Goal: Task Accomplishment & Management: Use online tool/utility

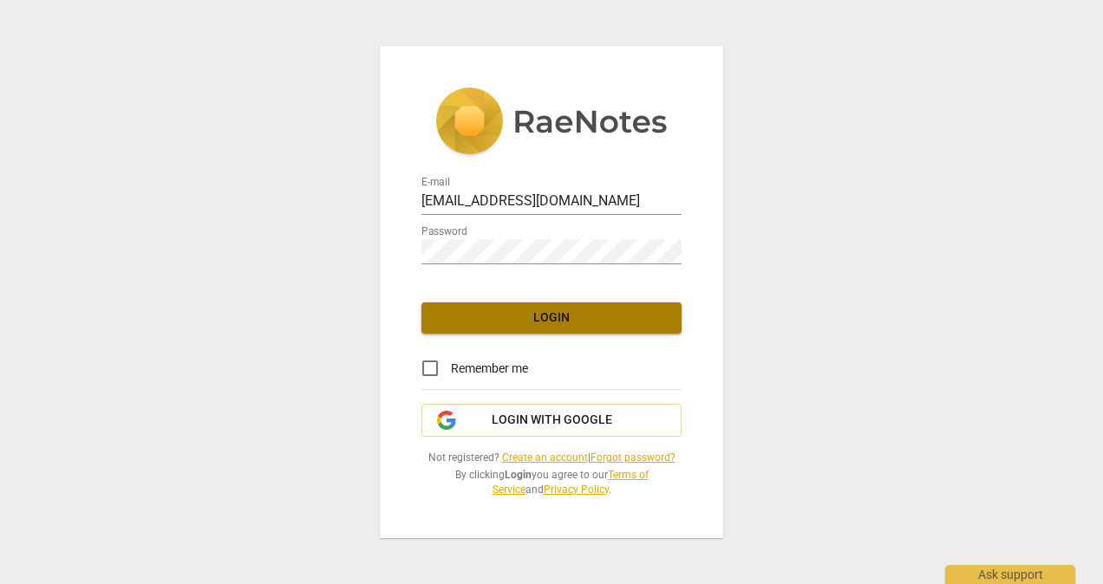
click at [520, 324] on span "Login" at bounding box center [551, 318] width 232 height 17
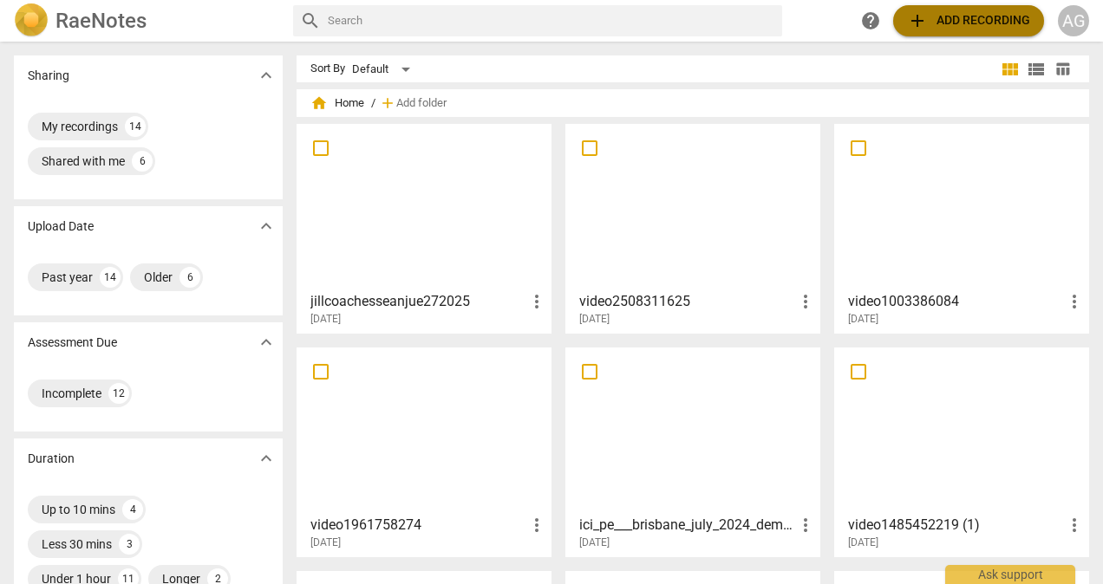
click at [985, 21] on span "add Add recording" at bounding box center [968, 20] width 123 height 21
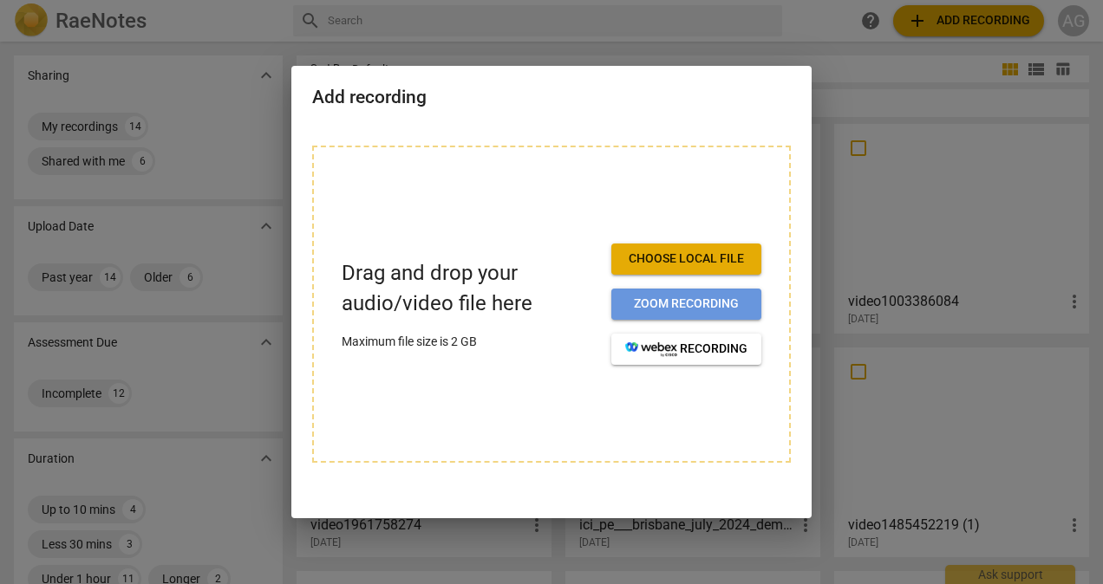
click at [657, 300] on span "Zoom recording" at bounding box center [686, 304] width 122 height 17
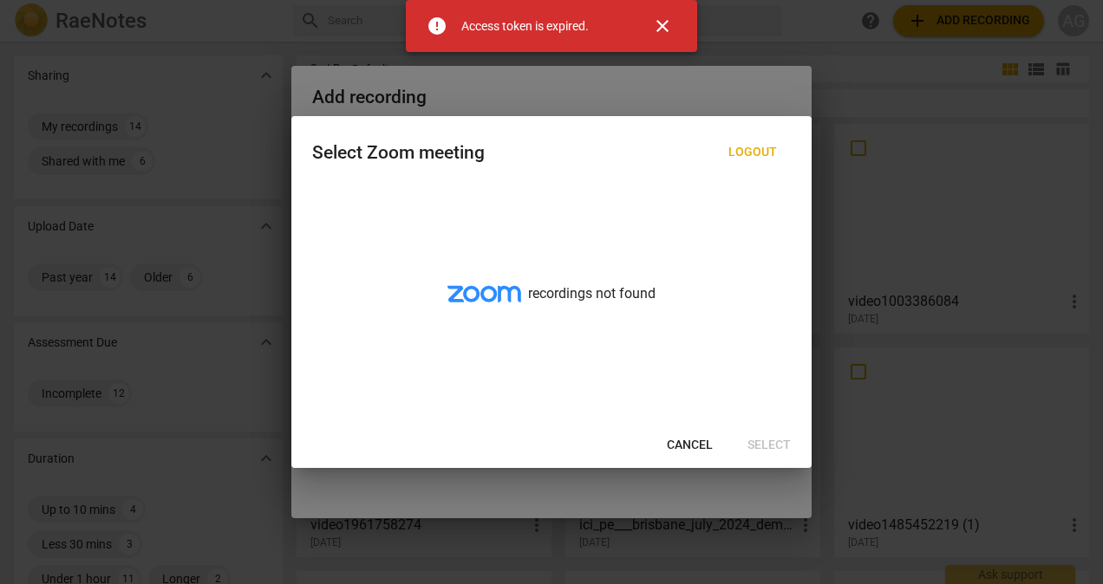
click at [664, 23] on span "close" at bounding box center [662, 26] width 21 height 21
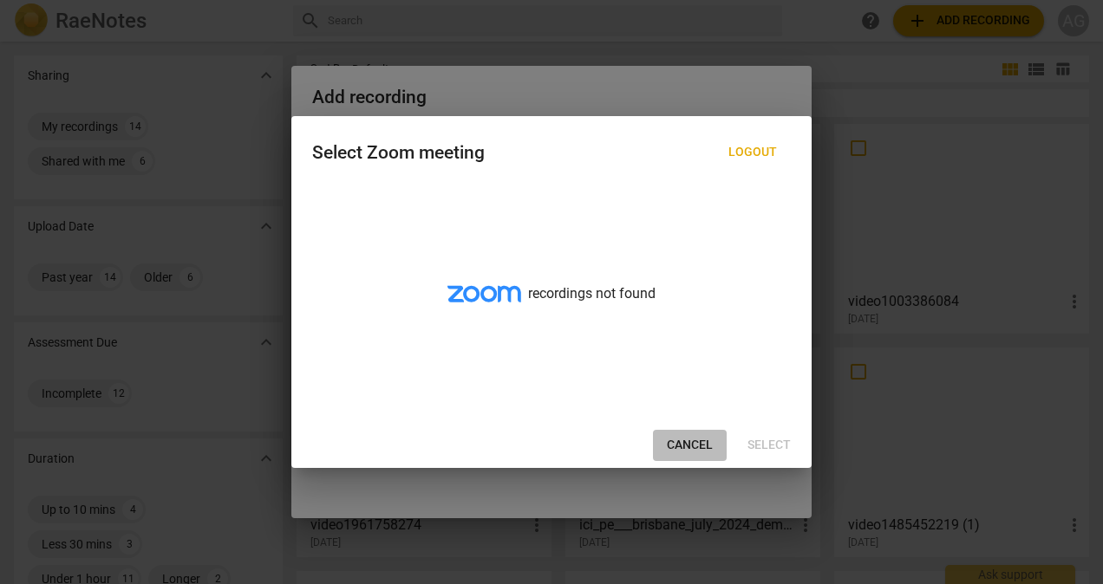
click at [697, 445] on span "Cancel" at bounding box center [690, 445] width 46 height 17
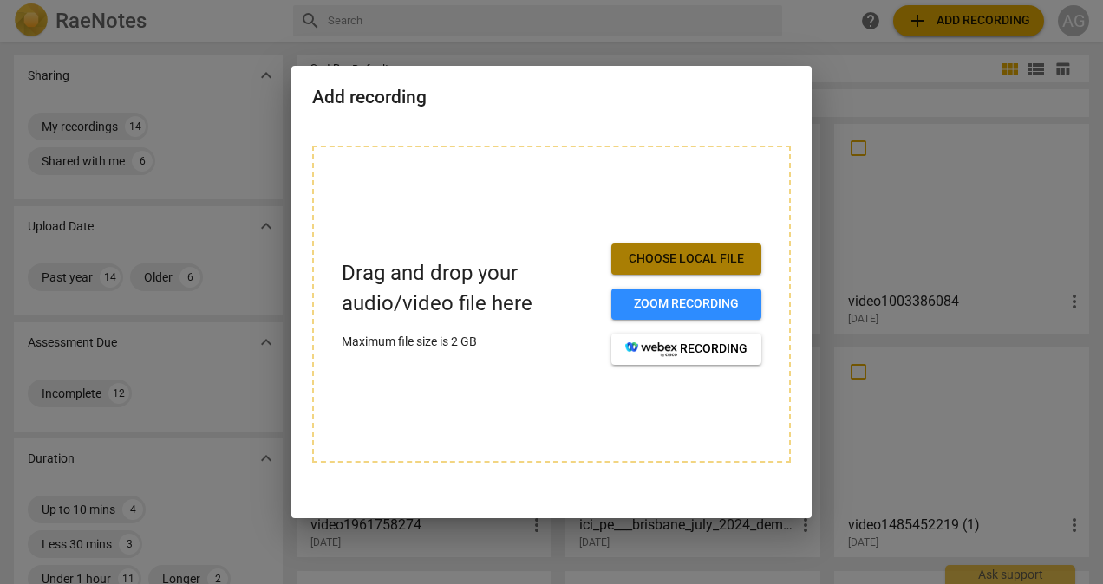
click at [706, 251] on span "Choose local file" at bounding box center [686, 259] width 122 height 17
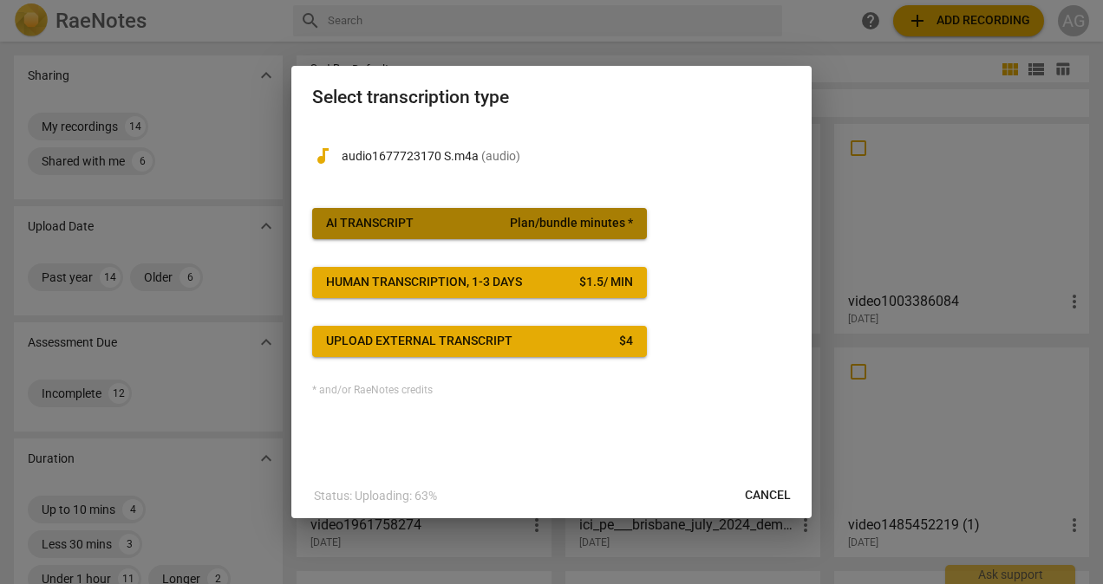
click at [365, 217] on div "AI Transcript" at bounding box center [370, 223] width 88 height 17
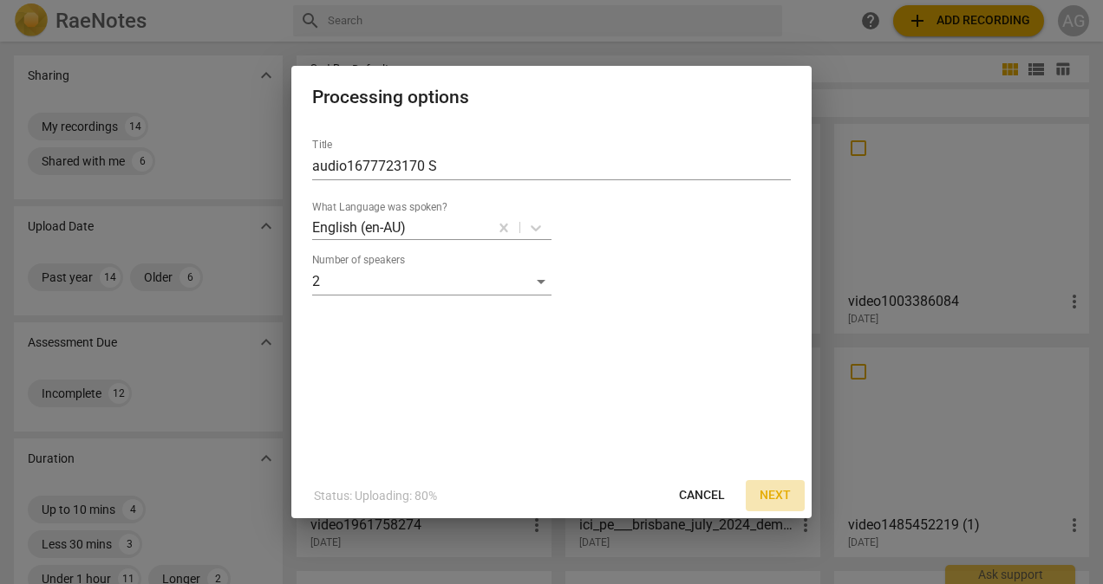
click at [783, 492] on span "Next" at bounding box center [775, 495] width 31 height 17
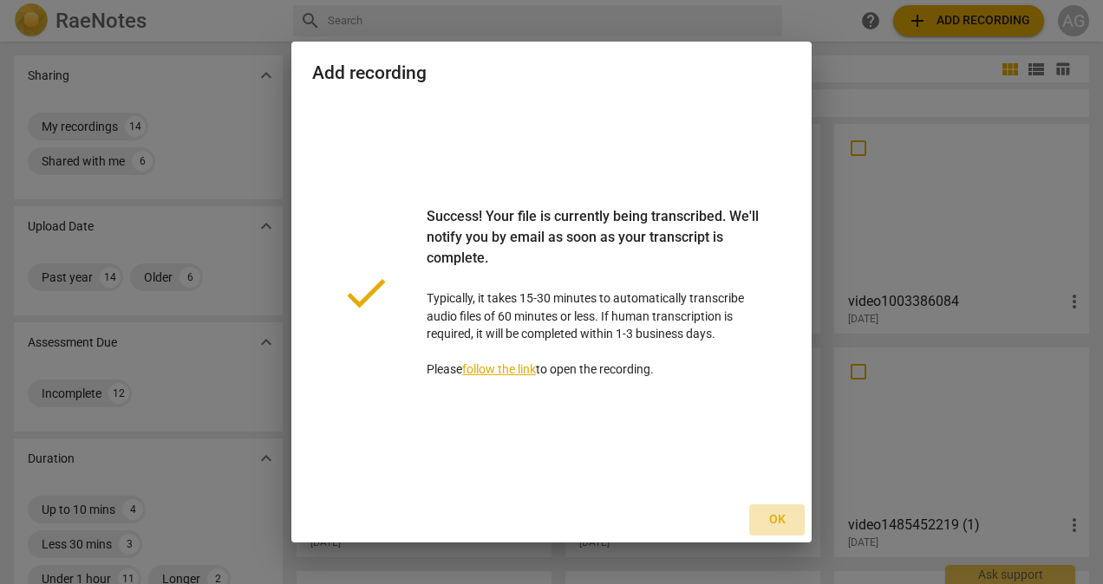
click at [782, 523] on span "Ok" at bounding box center [777, 520] width 28 height 17
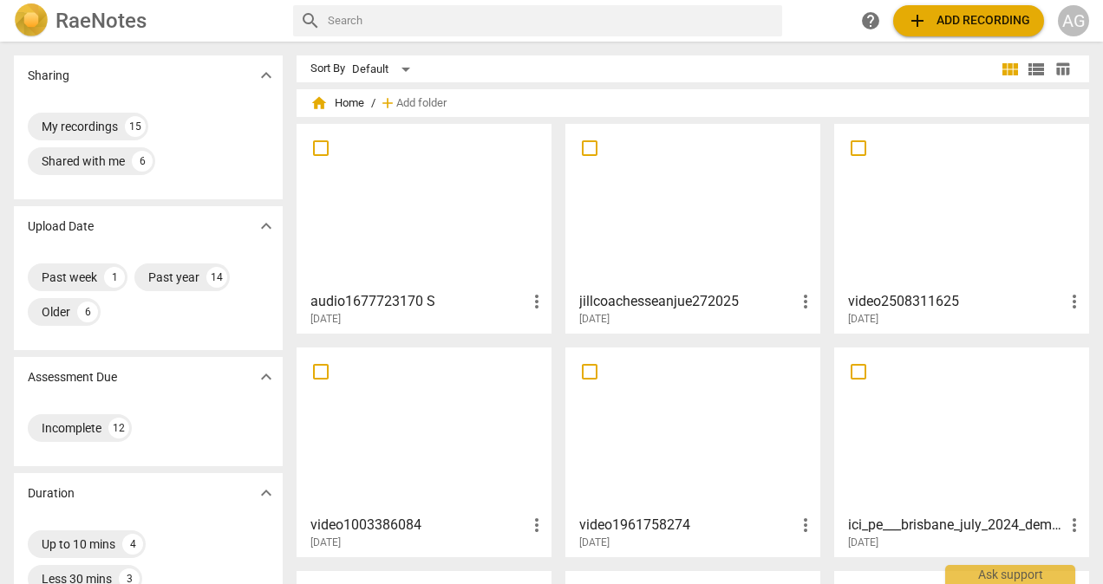
click at [320, 140] on input "checkbox" at bounding box center [321, 148] width 36 height 21
checkbox input "false"
click at [538, 302] on span "more_vert" at bounding box center [536, 301] width 21 height 21
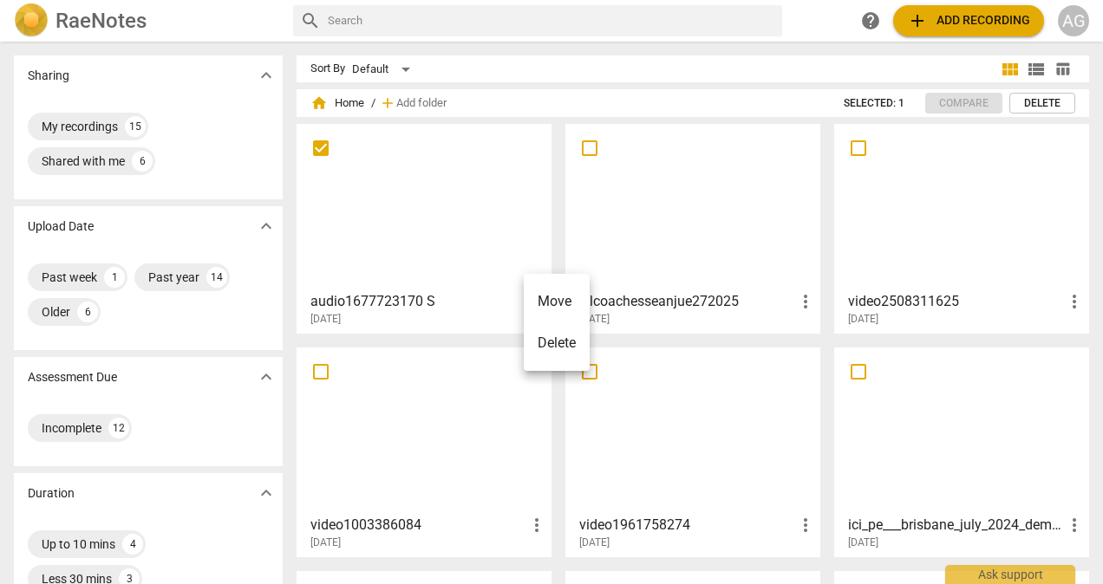
click at [412, 224] on div at bounding box center [551, 292] width 1103 height 584
click at [534, 300] on span "more_vert" at bounding box center [536, 301] width 21 height 21
click at [401, 231] on div at bounding box center [551, 292] width 1103 height 584
click at [326, 297] on h3 "audio1677723170 S" at bounding box center [418, 301] width 216 height 21
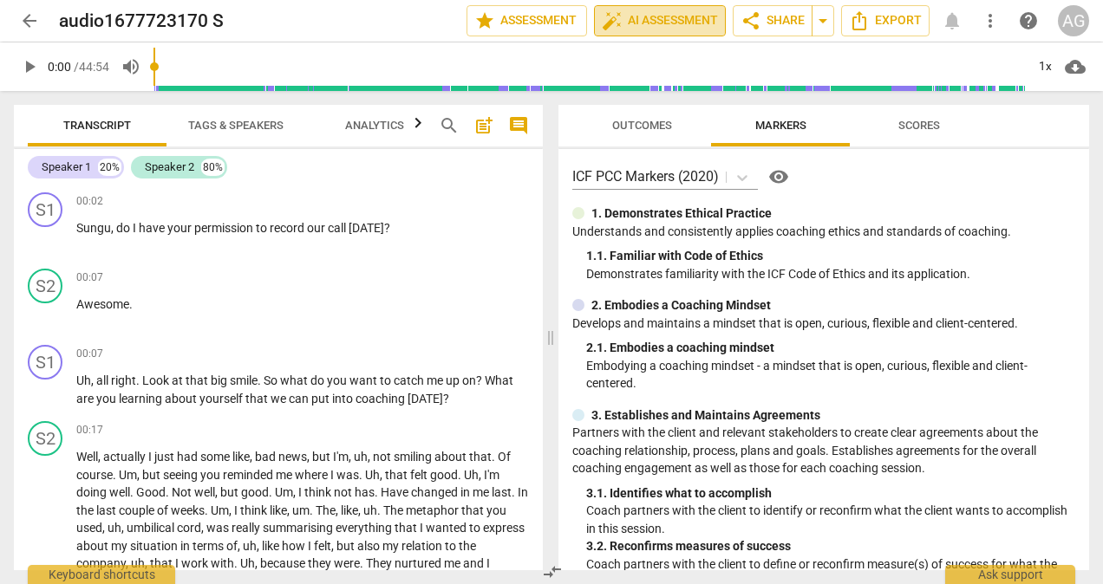
click at [654, 16] on span "auto_fix_high AI Assessment" at bounding box center [660, 20] width 116 height 21
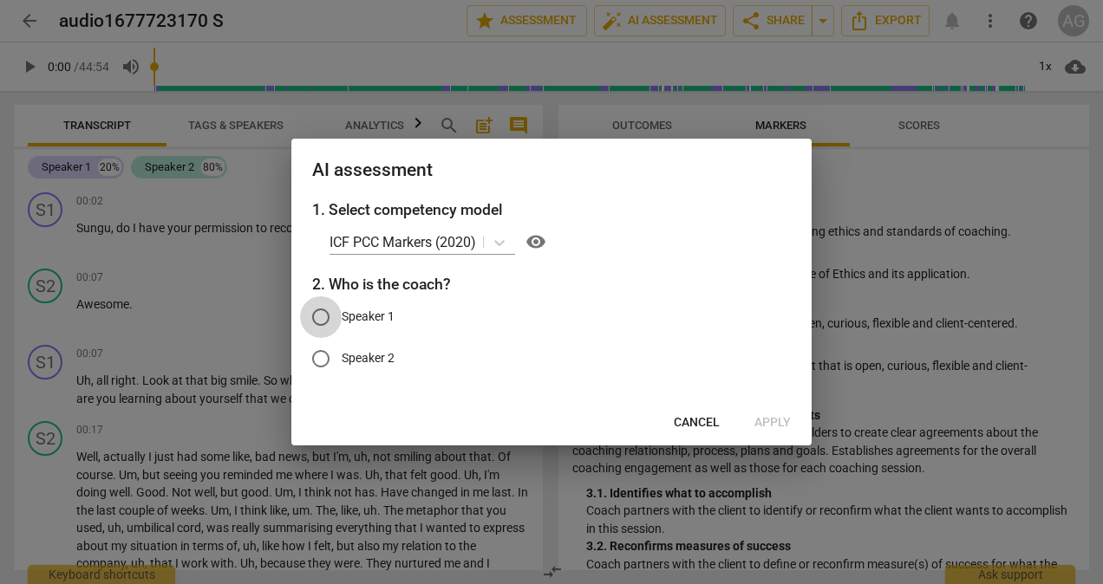
click at [323, 315] on input "Speaker 1" at bounding box center [321, 318] width 42 height 42
radio input "true"
click at [779, 422] on span "Apply" at bounding box center [772, 422] width 36 height 17
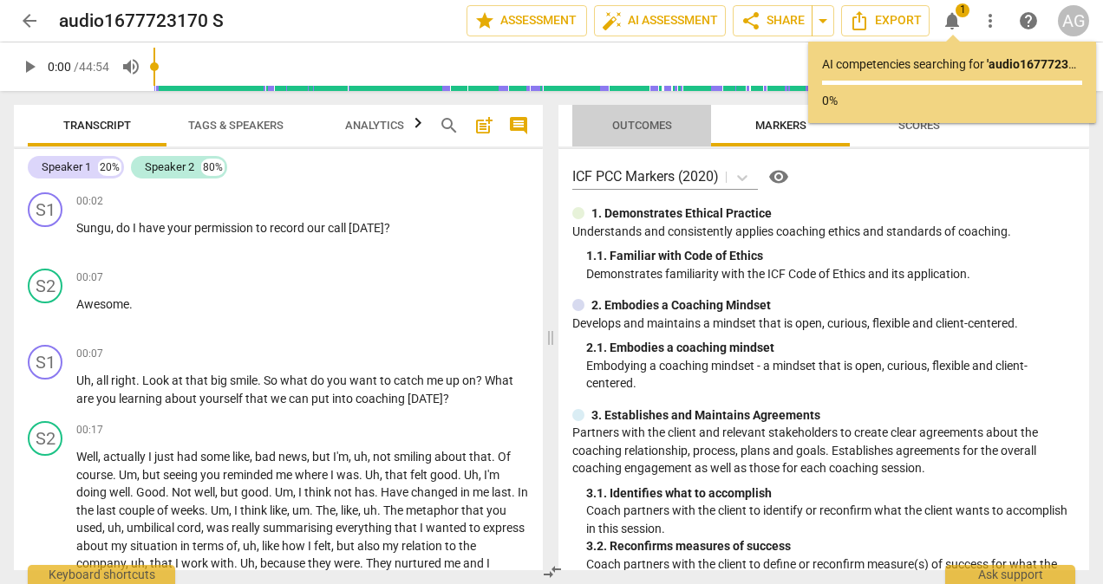
click at [638, 128] on span "Outcomes" at bounding box center [642, 125] width 60 height 13
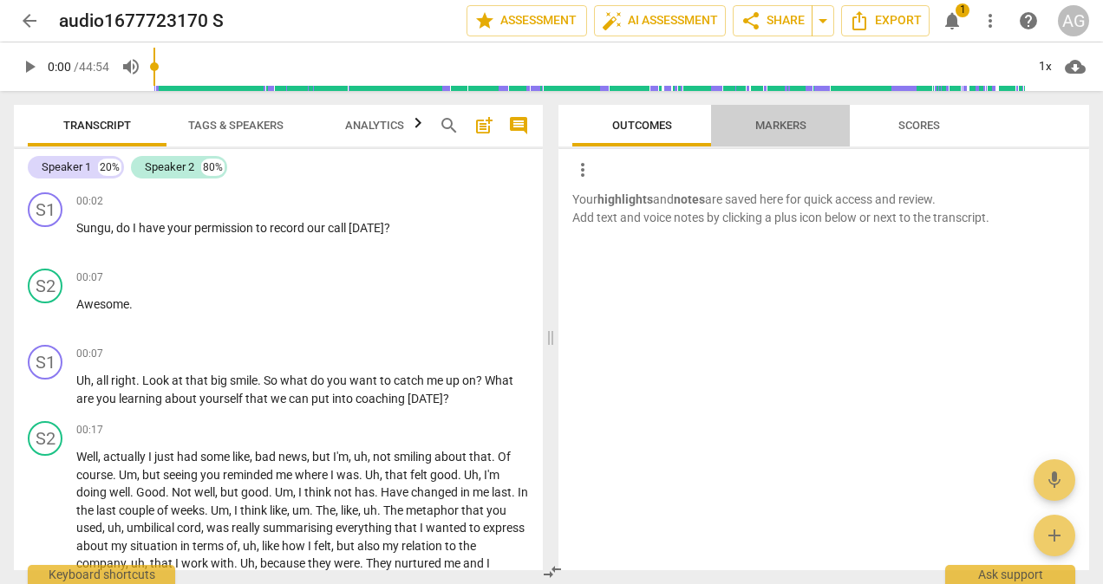
click at [774, 126] on span "Markers" at bounding box center [780, 125] width 51 height 13
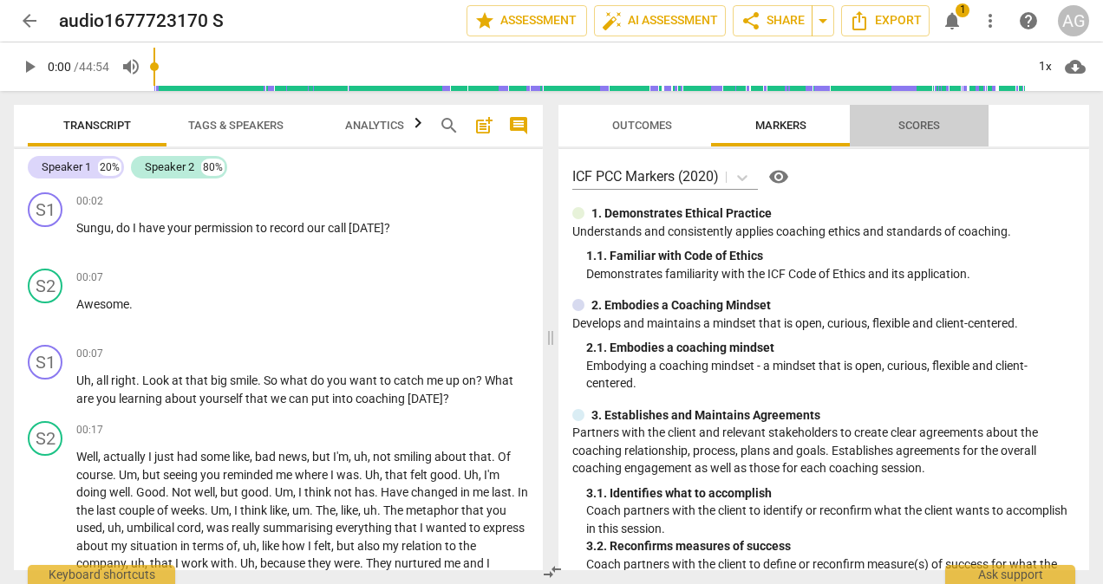
click at [919, 126] on span "Scores" at bounding box center [919, 125] width 42 height 13
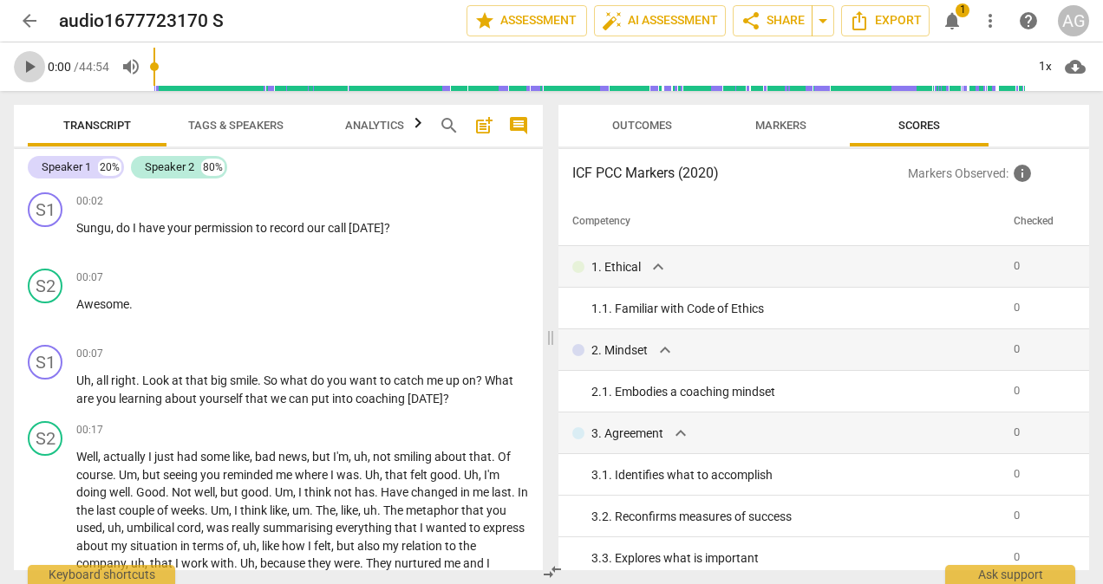
click at [31, 69] on span "play_arrow" at bounding box center [29, 66] width 21 height 21
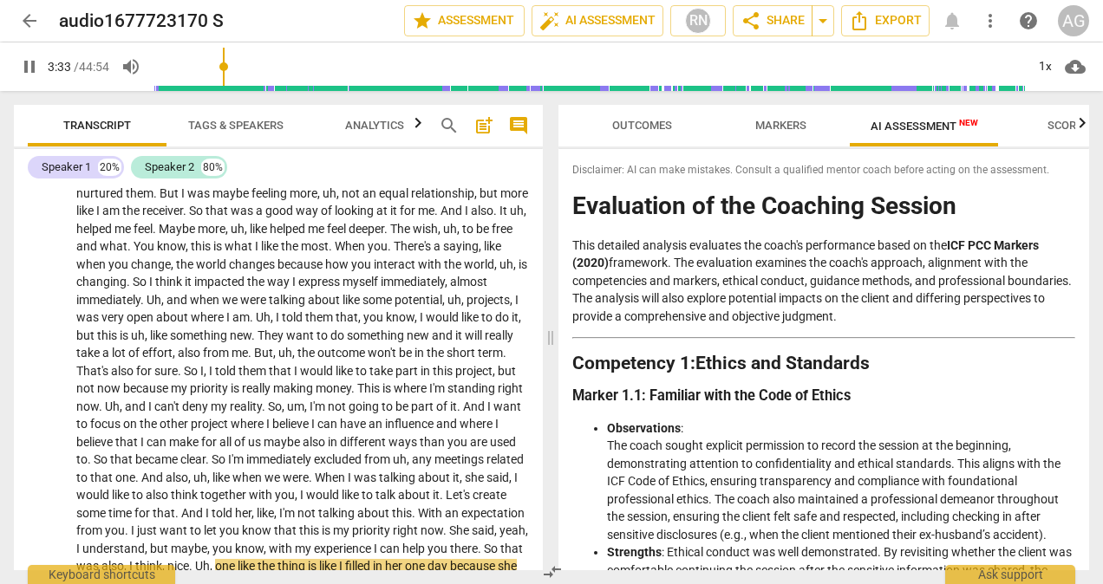
click at [763, 123] on span "Markers" at bounding box center [780, 125] width 51 height 13
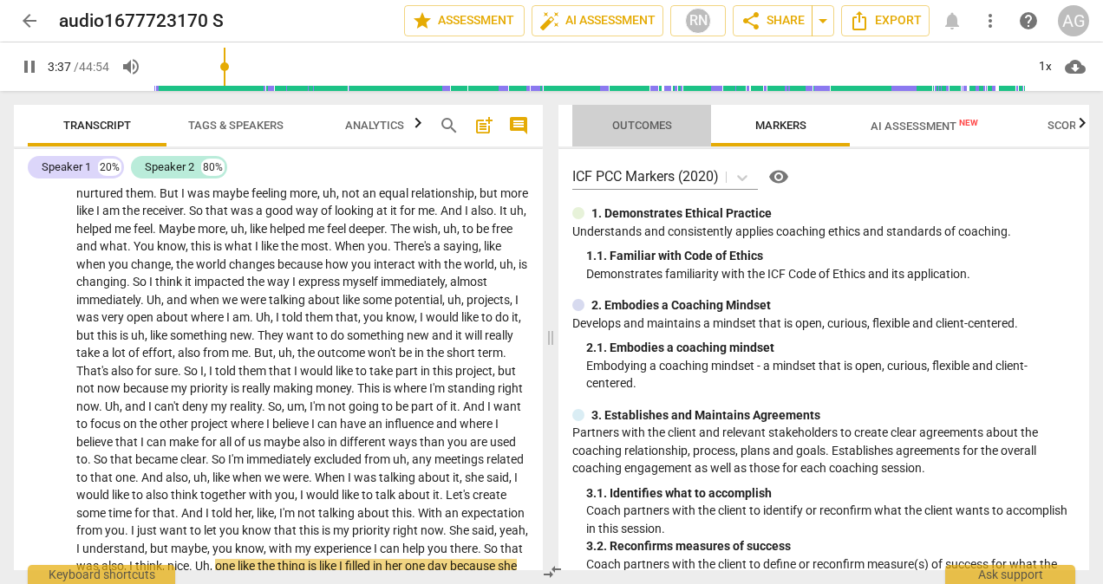
click at [664, 121] on span "Outcomes" at bounding box center [642, 125] width 60 height 13
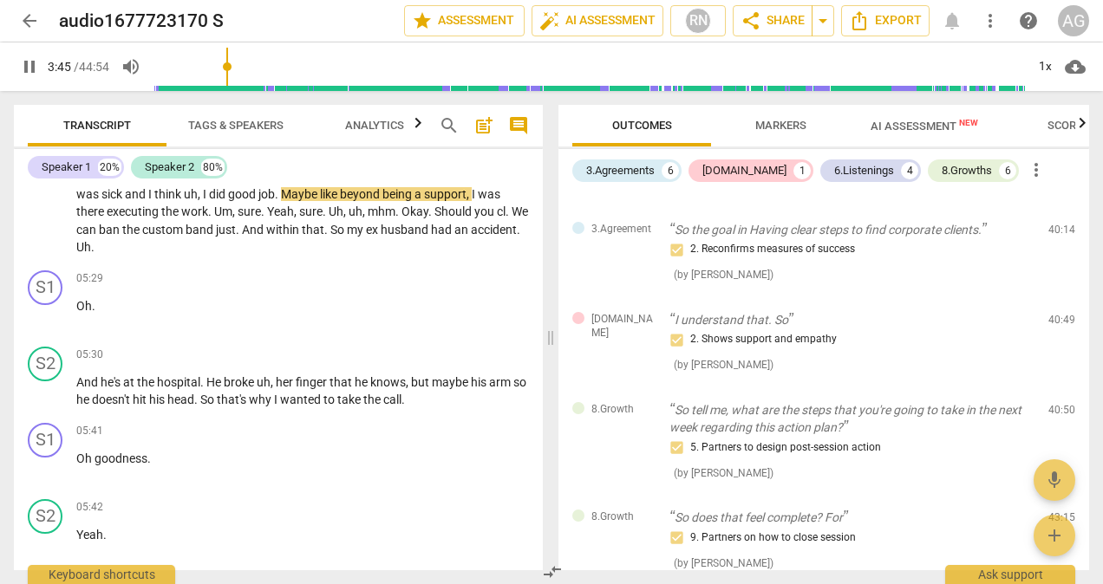
scroll to position [1195, 0]
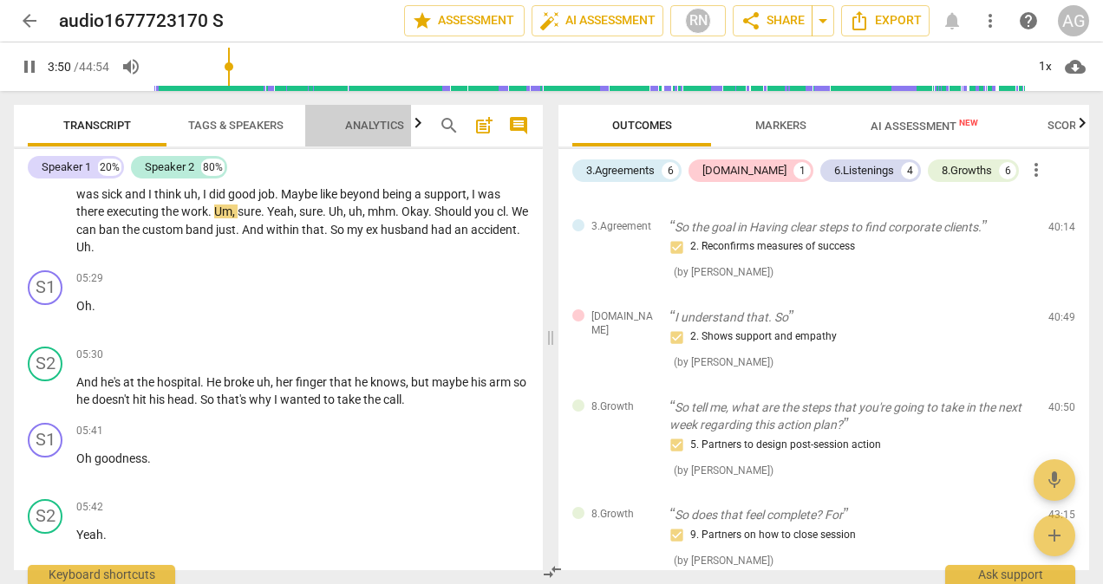
click at [380, 126] on span "Analytics" at bounding box center [374, 125] width 59 height 13
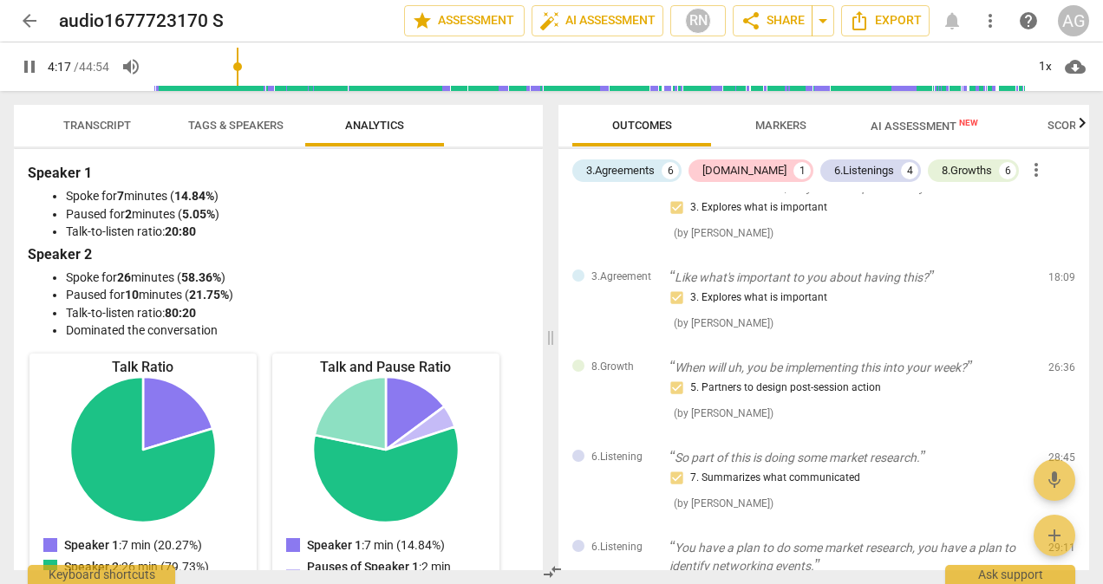
scroll to position [0, 0]
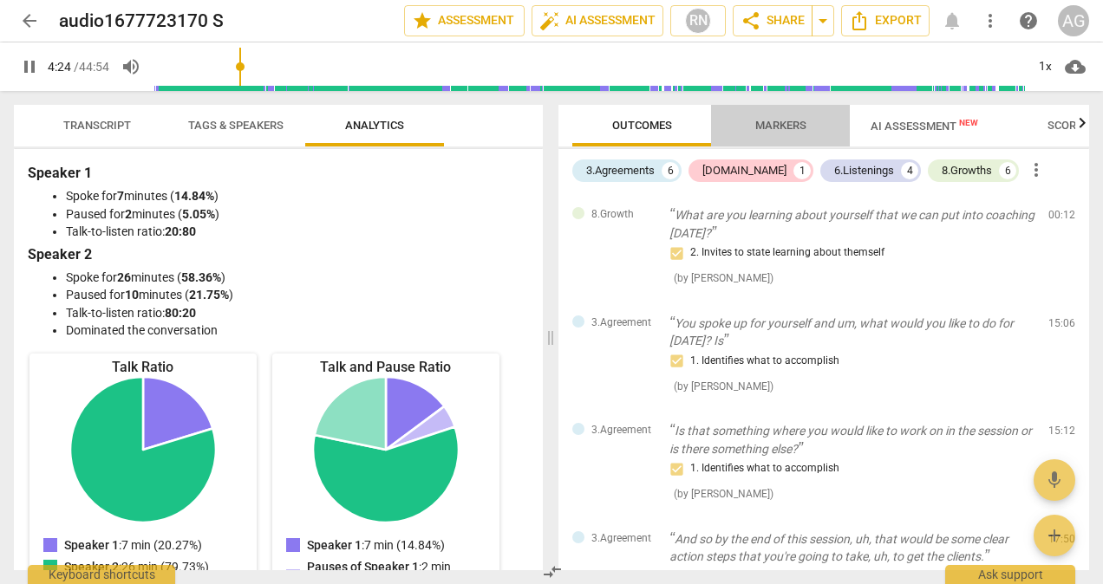
click at [780, 121] on span "Markers" at bounding box center [780, 125] width 51 height 13
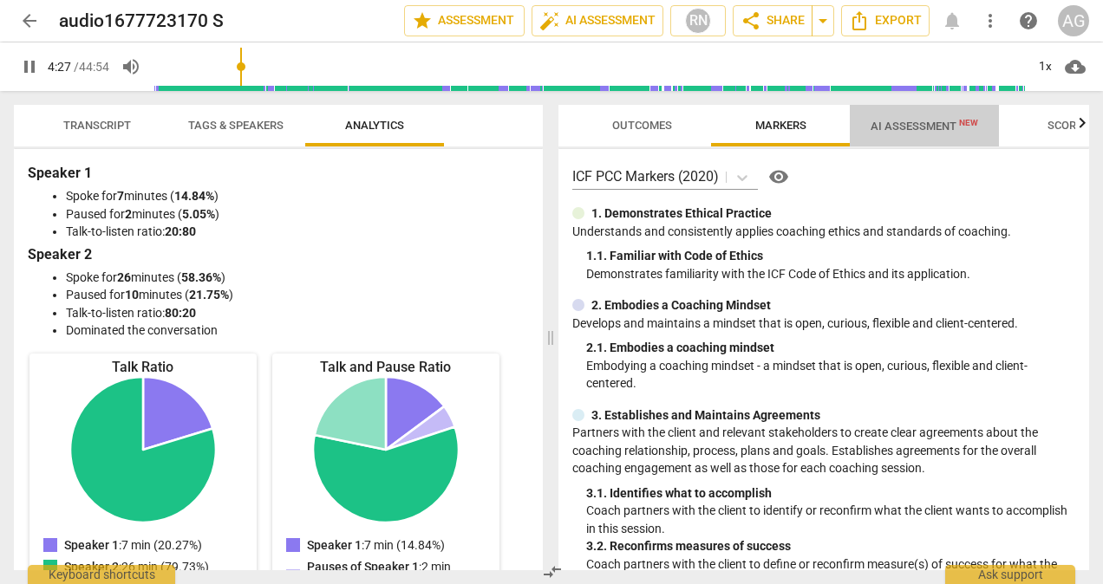
click at [884, 127] on span "AI Assessment New" at bounding box center [925, 126] width 108 height 13
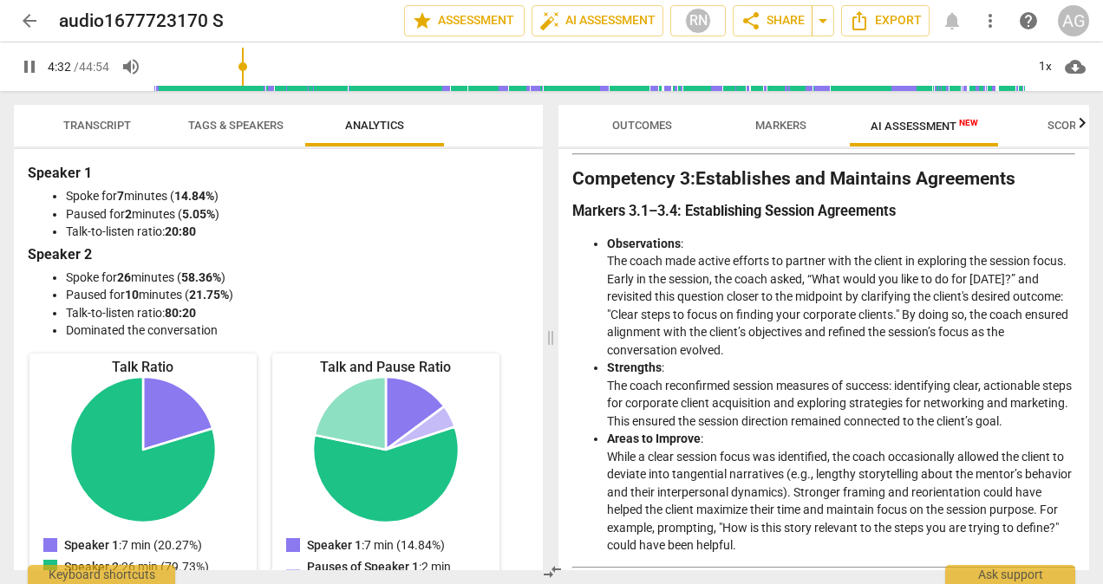
scroll to position [916, 0]
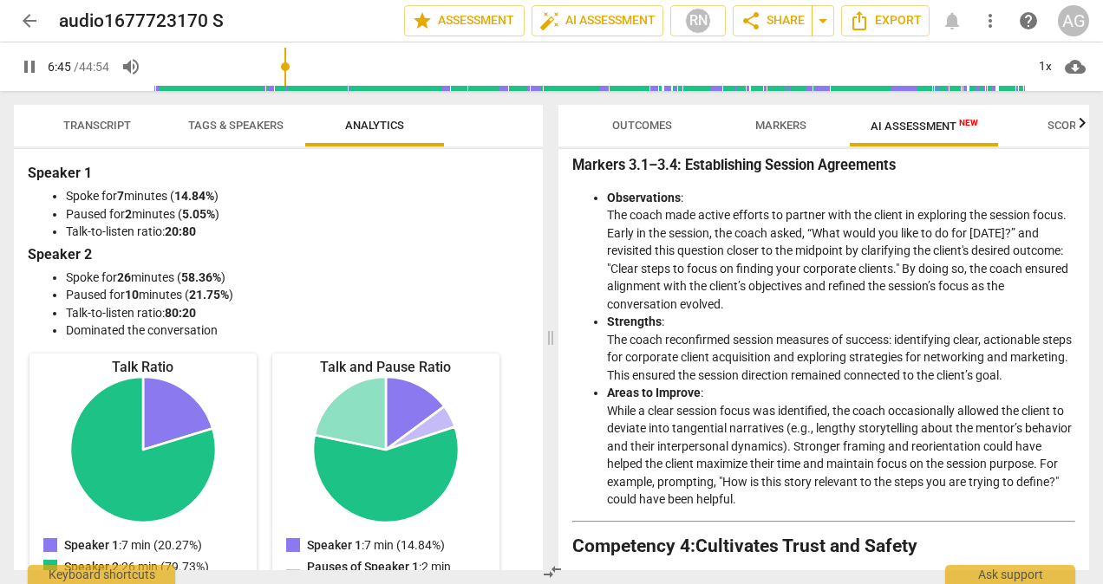
click at [109, 124] on span "Transcript" at bounding box center [97, 125] width 68 height 13
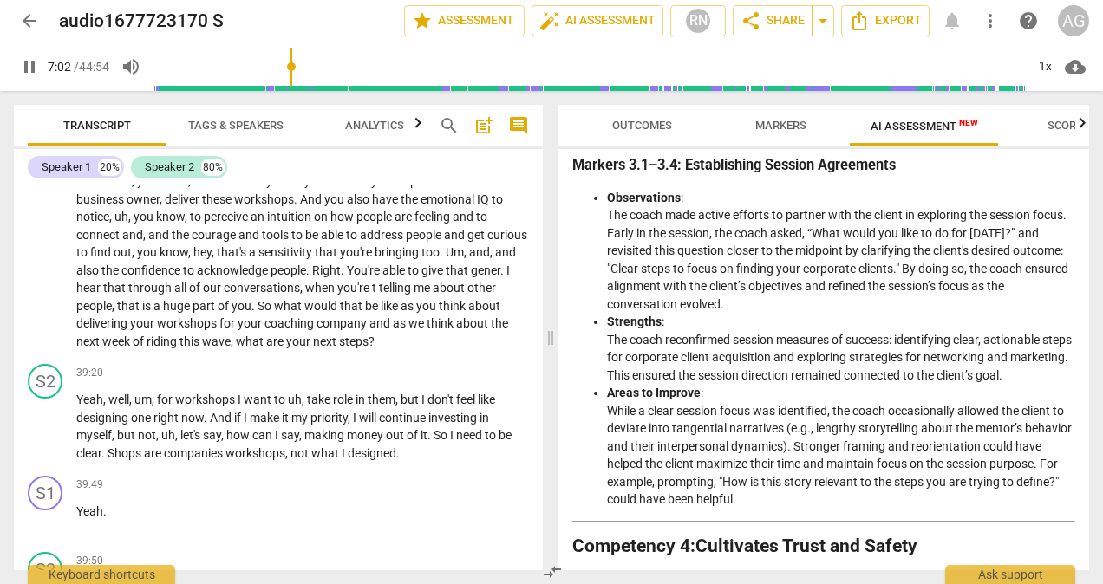
scroll to position [1668, 0]
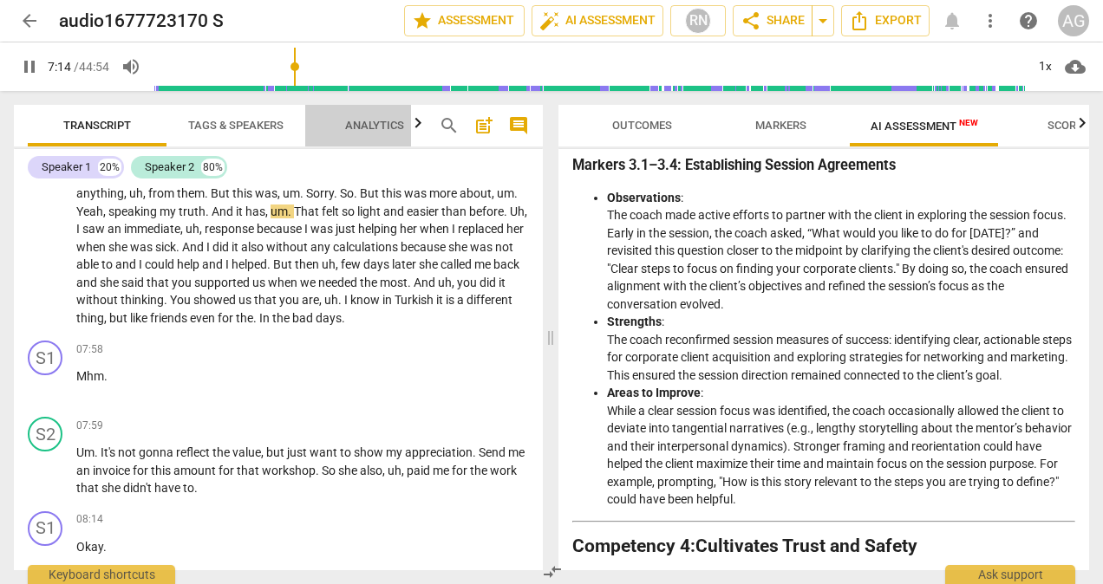
click at [383, 126] on span "Analytics" at bounding box center [374, 125] width 59 height 13
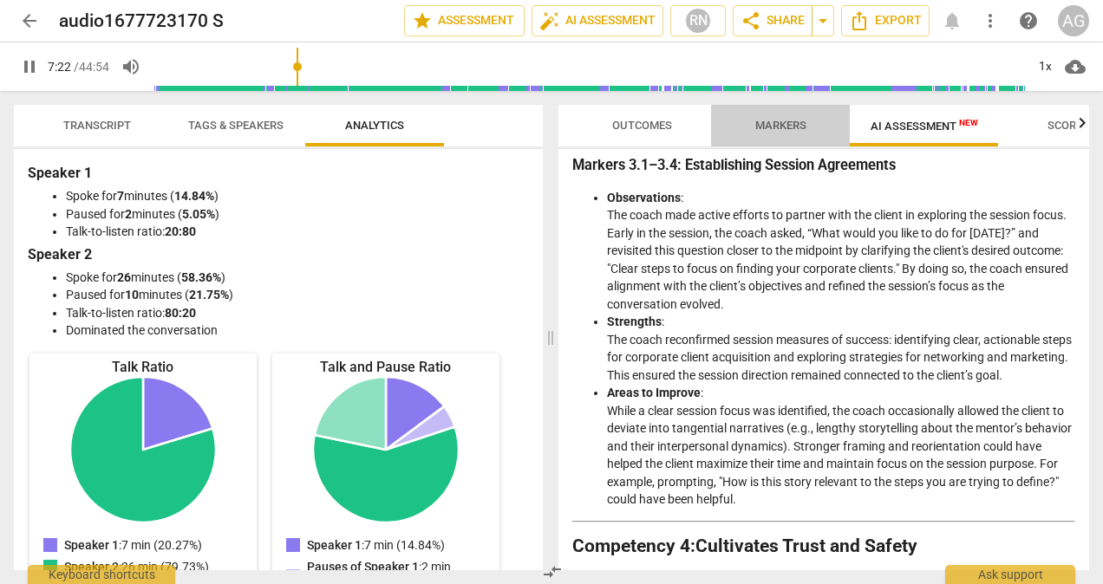
click at [790, 127] on span "Markers" at bounding box center [780, 125] width 51 height 13
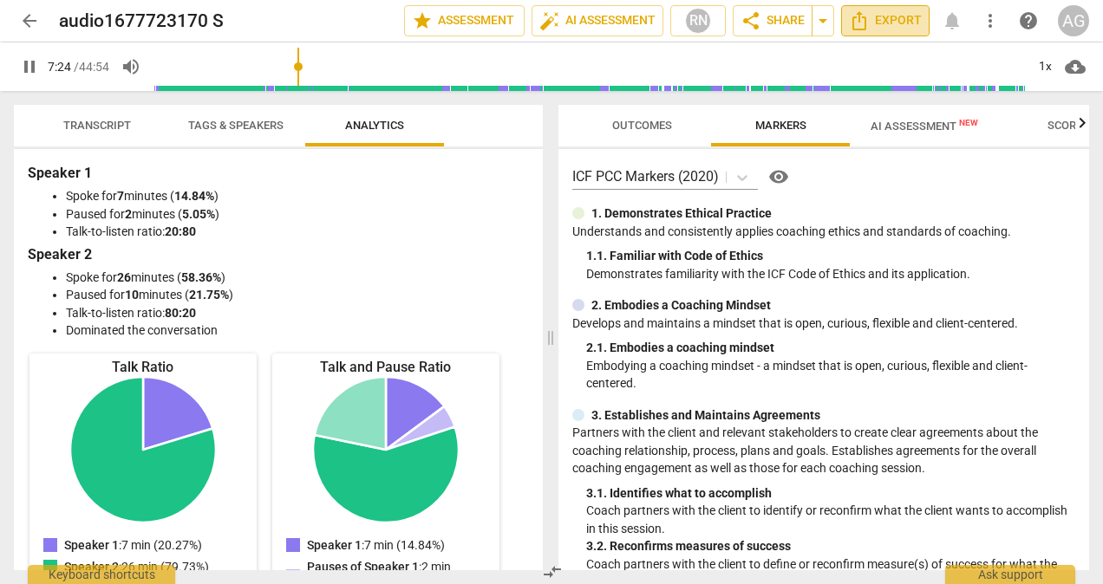
click at [889, 14] on span "Export" at bounding box center [885, 20] width 73 height 21
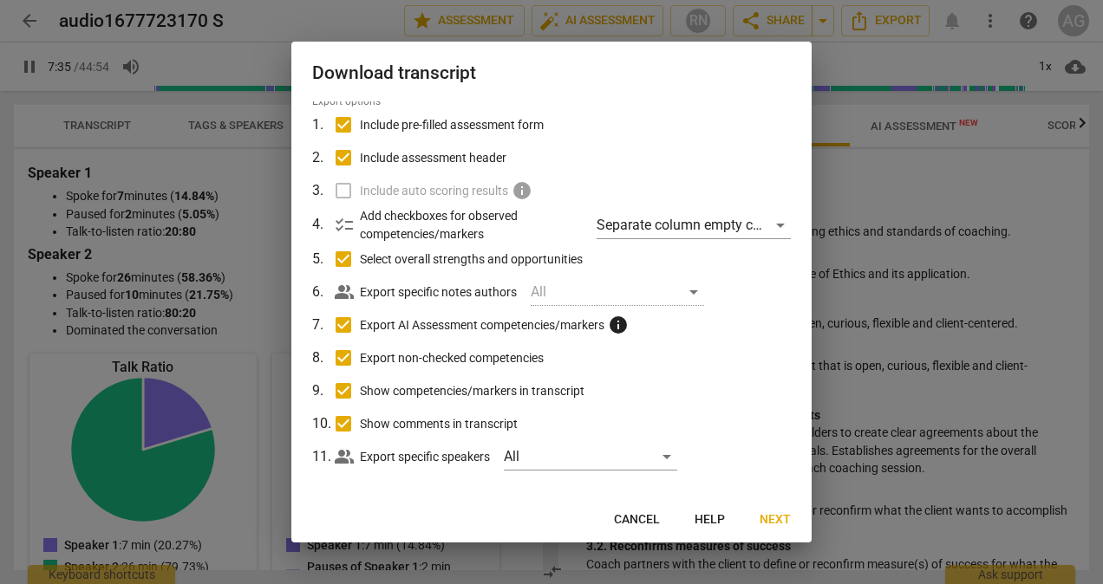
scroll to position [73, 0]
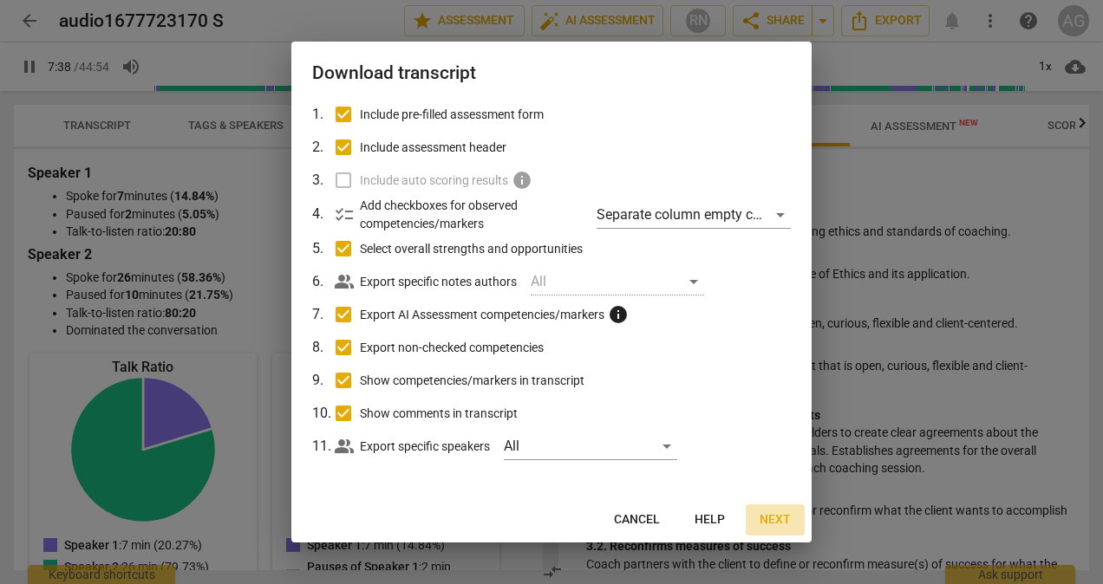
click at [773, 518] on span "Next" at bounding box center [775, 520] width 31 height 17
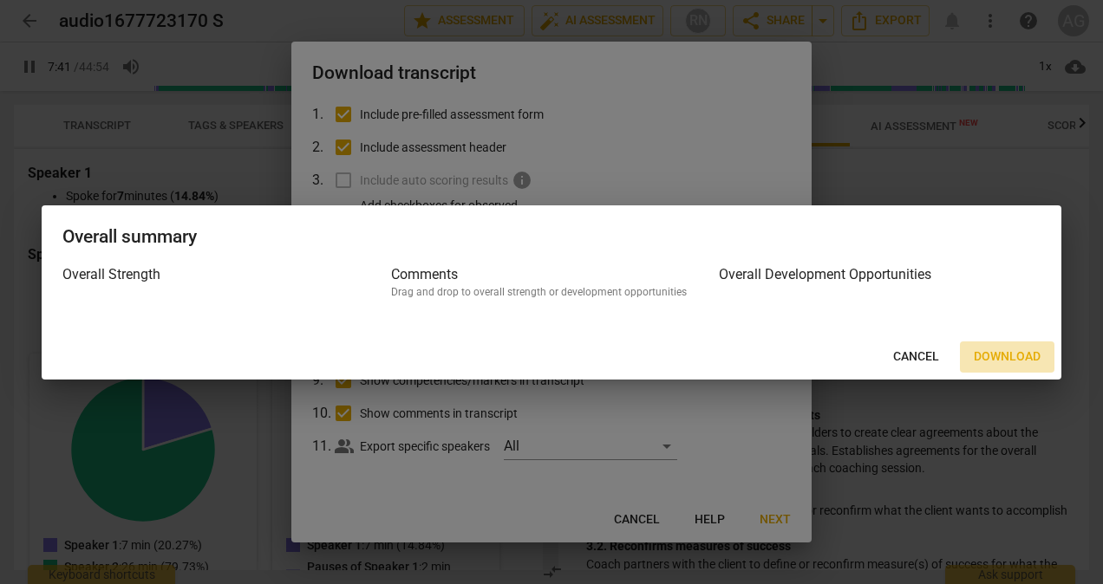
click at [987, 353] on span "Download" at bounding box center [1007, 357] width 67 height 17
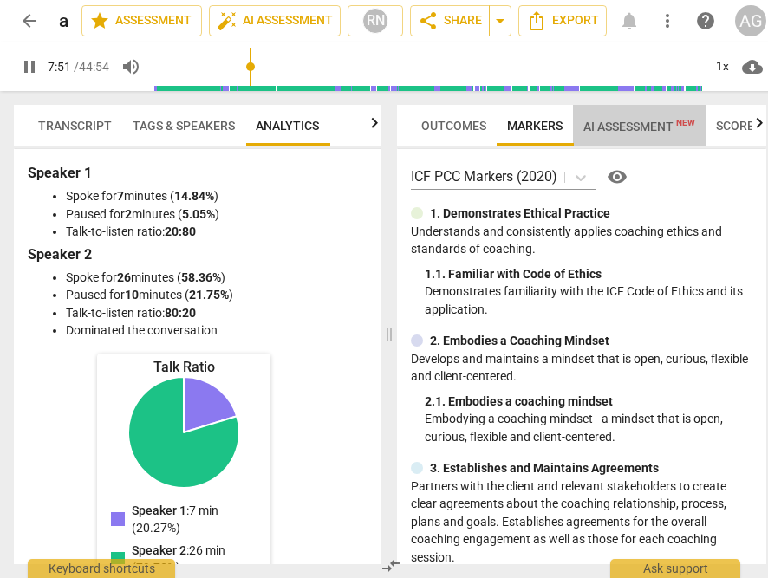
click at [645, 120] on span "AI Assessment New" at bounding box center [640, 127] width 112 height 14
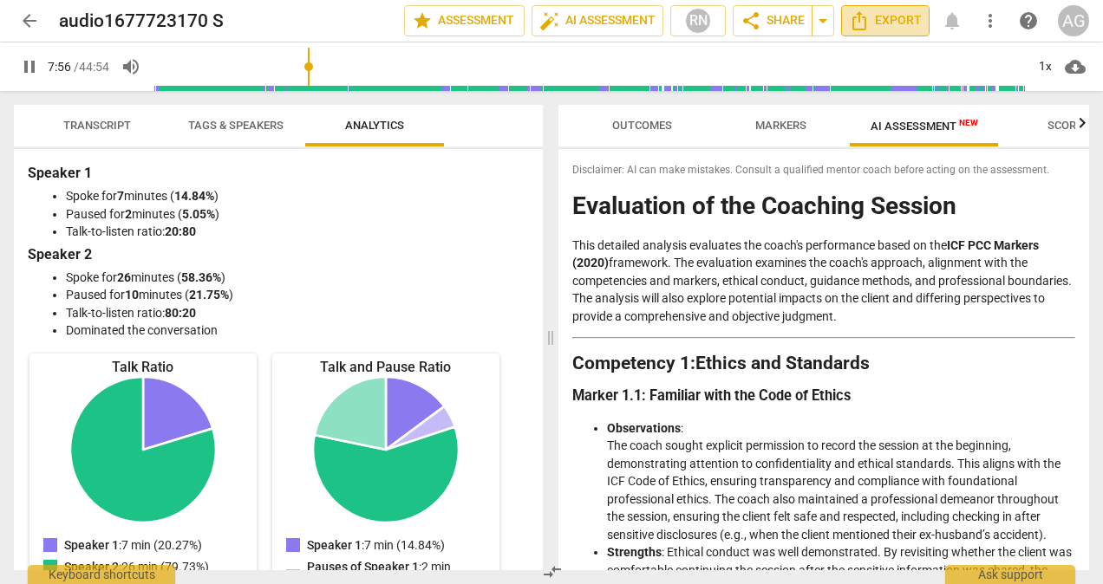
click at [889, 10] on button "Export" at bounding box center [885, 20] width 88 height 31
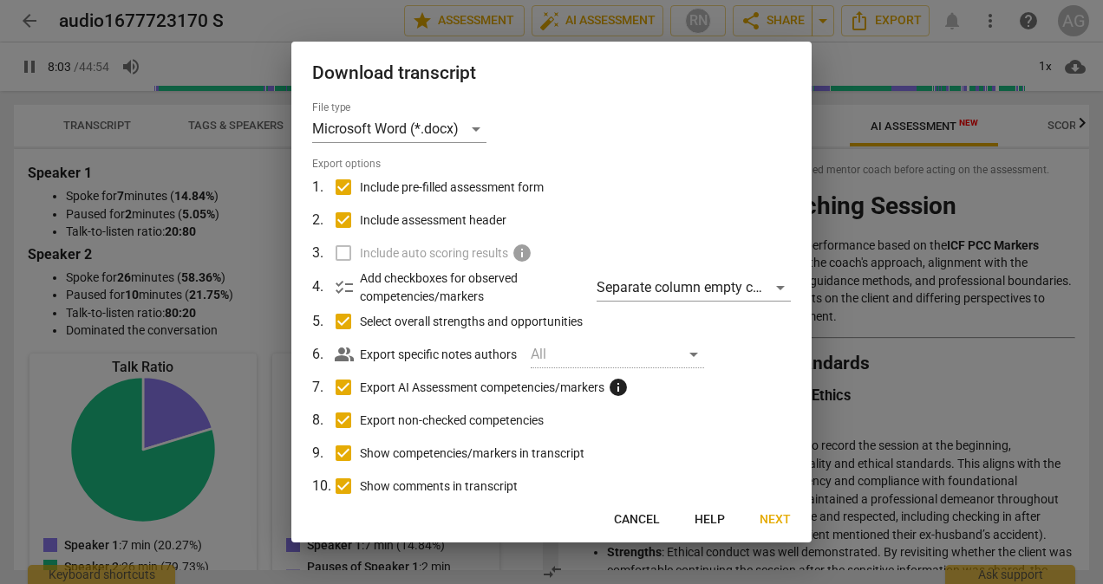
click at [1073, 182] on div at bounding box center [551, 292] width 1103 height 584
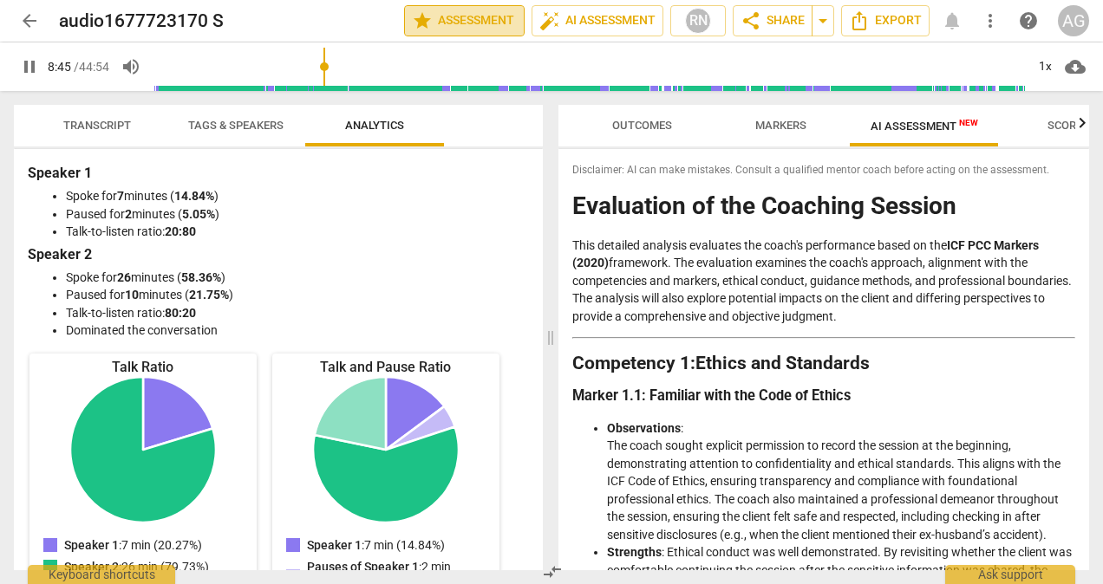
click at [473, 23] on span "star Assessment" at bounding box center [464, 20] width 105 height 21
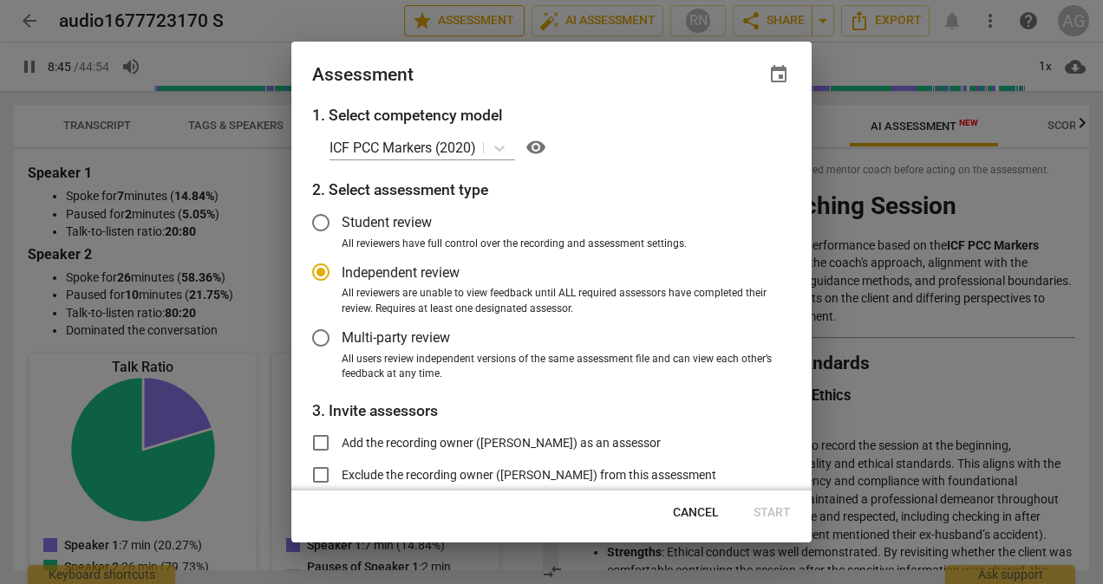
type input "526"
radio input "false"
drag, startPoint x: 803, startPoint y: 153, endPoint x: 805, endPoint y: 212, distance: 59.0
click at [805, 212] on div "1. Select competency model ICF PCC Markers (2020) visibility 2. Select assessme…" at bounding box center [551, 297] width 520 height 387
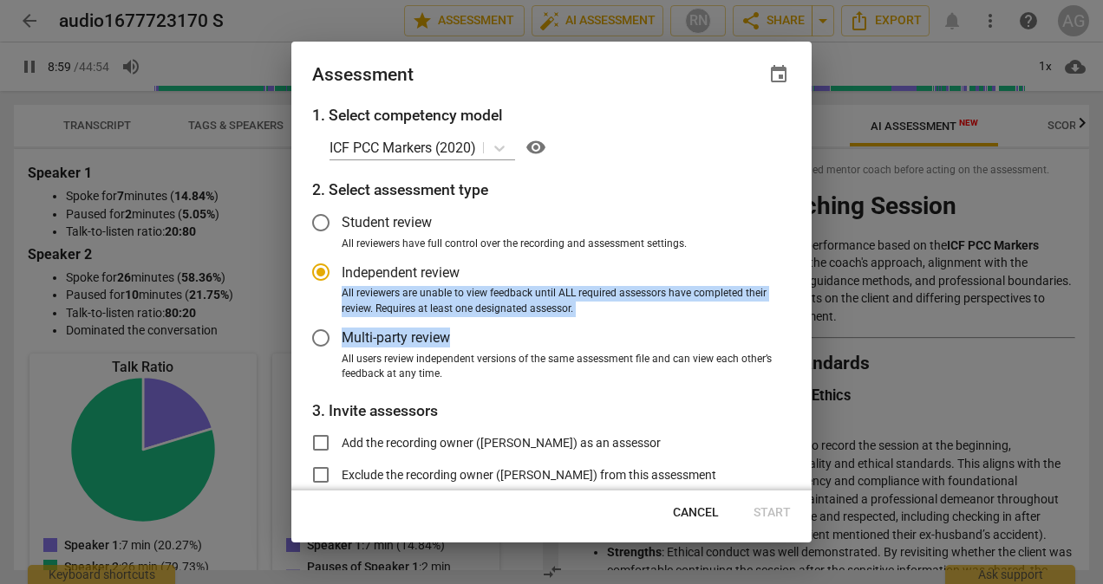
drag, startPoint x: 805, startPoint y: 212, endPoint x: 805, endPoint y: 326, distance: 114.5
click at [805, 326] on div "1. Select competency model ICF PCC Markers (2020) visibility 2. Select assessme…" at bounding box center [551, 297] width 520 height 387
type input "541"
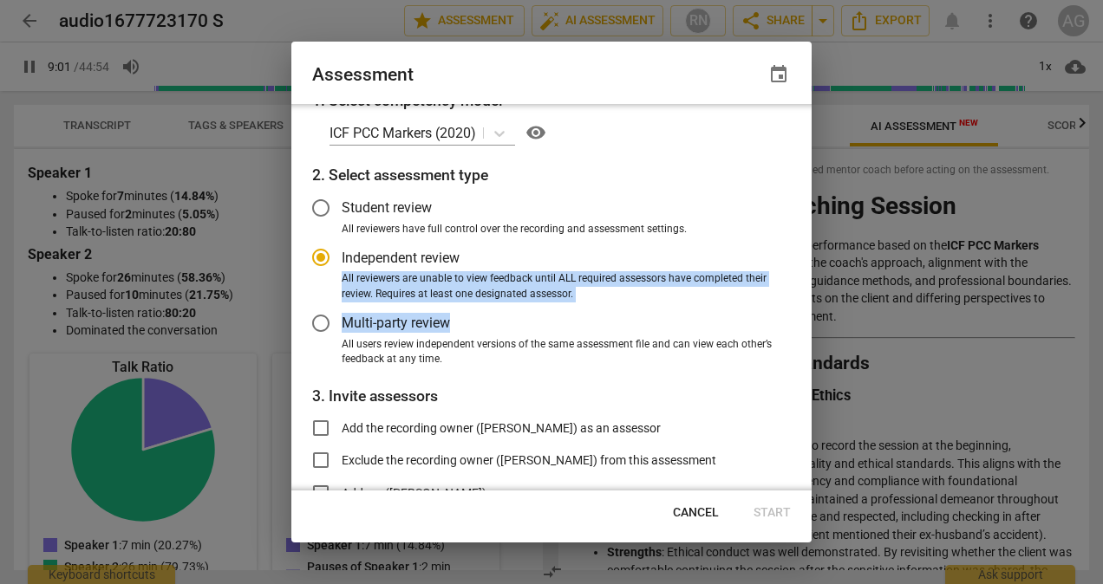
radio input "false"
type input "541"
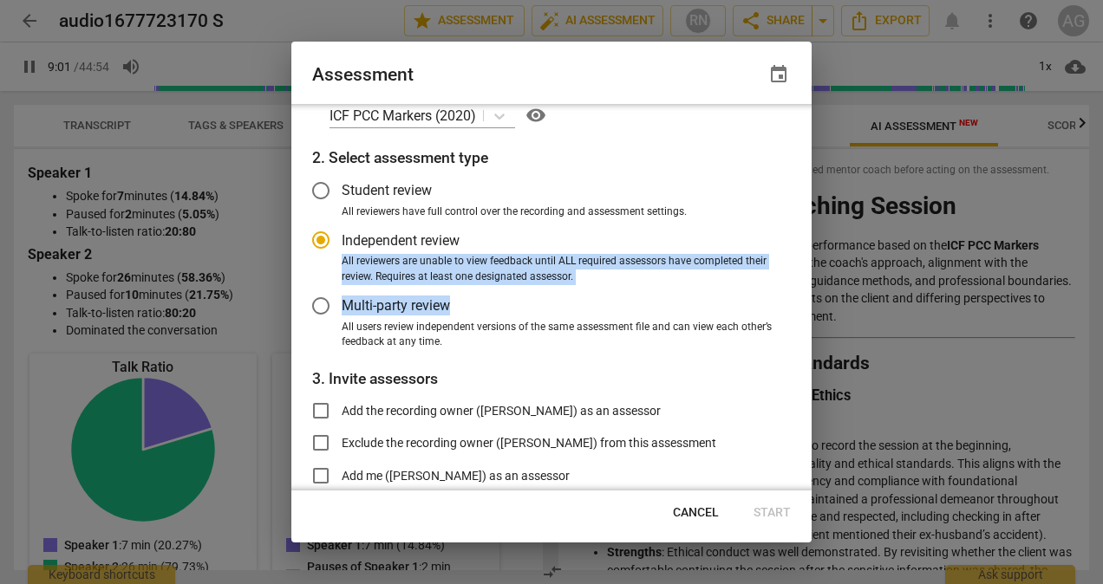
radio input "false"
type input "542"
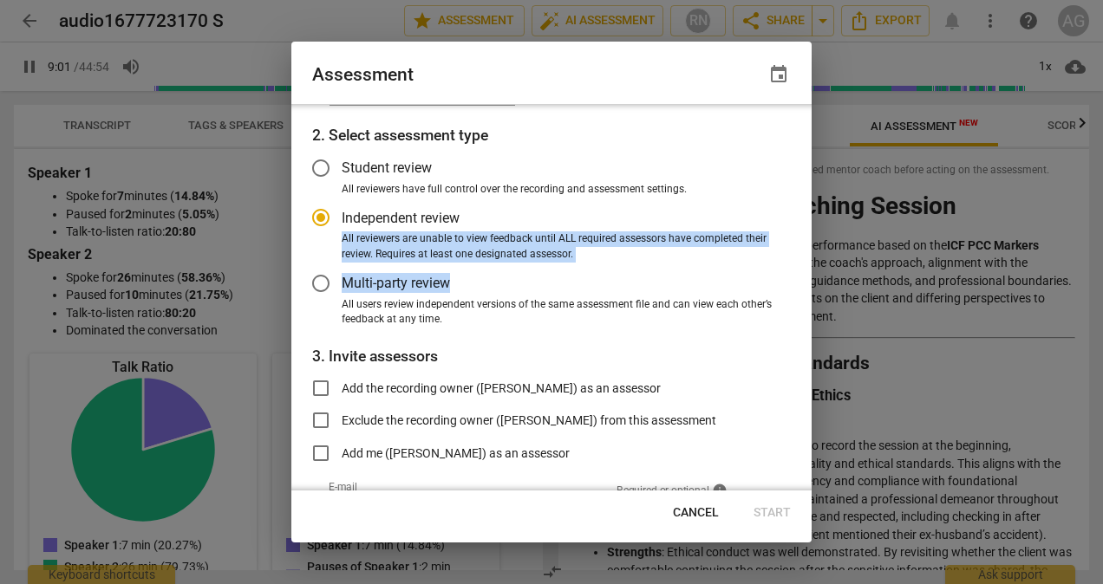
radio input "false"
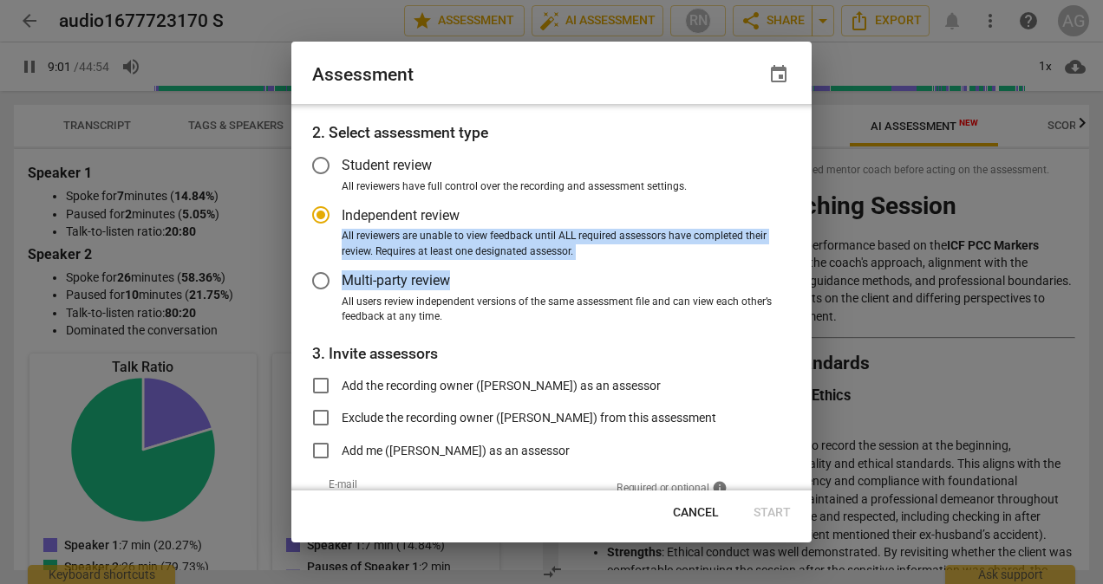
type input "542"
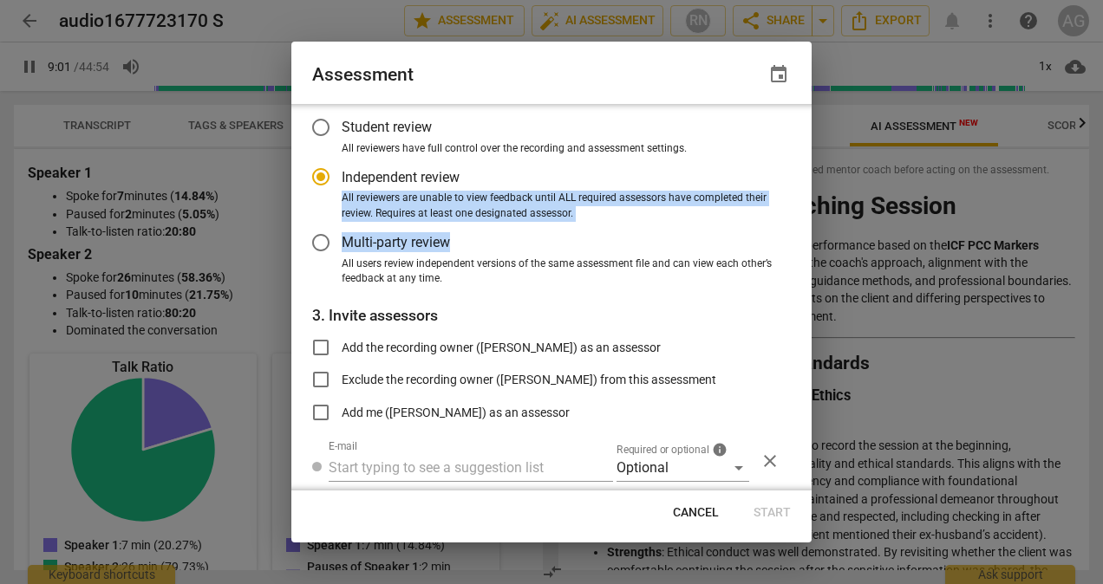
radio input "false"
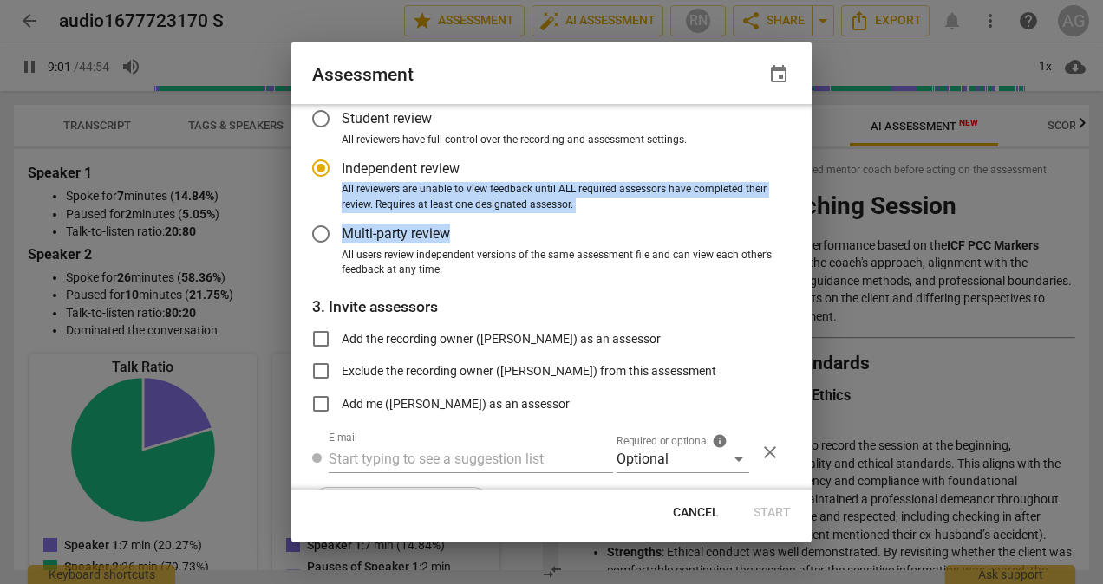
type input "542"
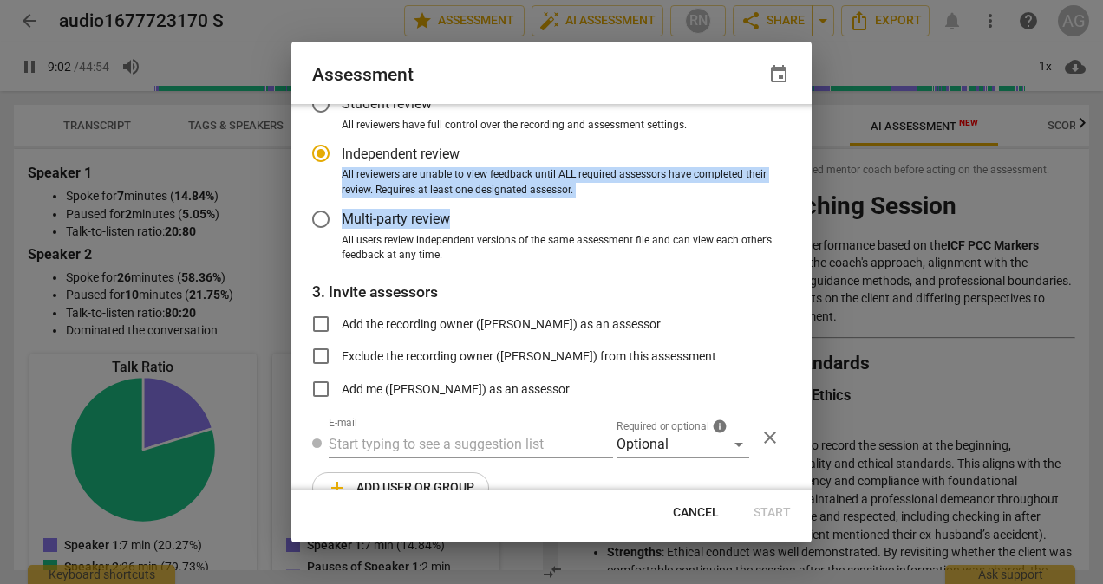
radio input "false"
type input "542"
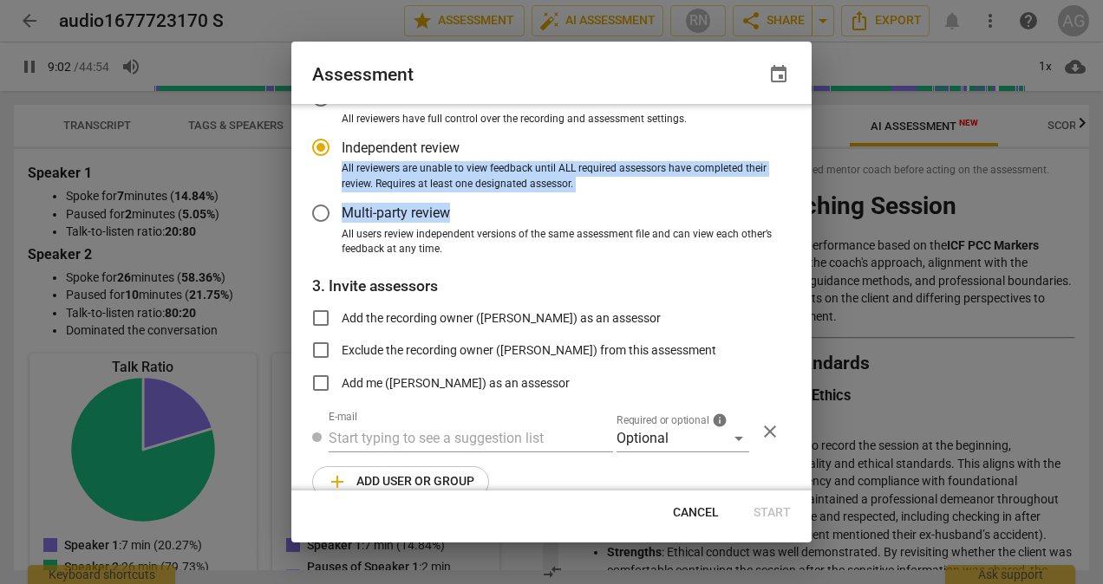
radio input "false"
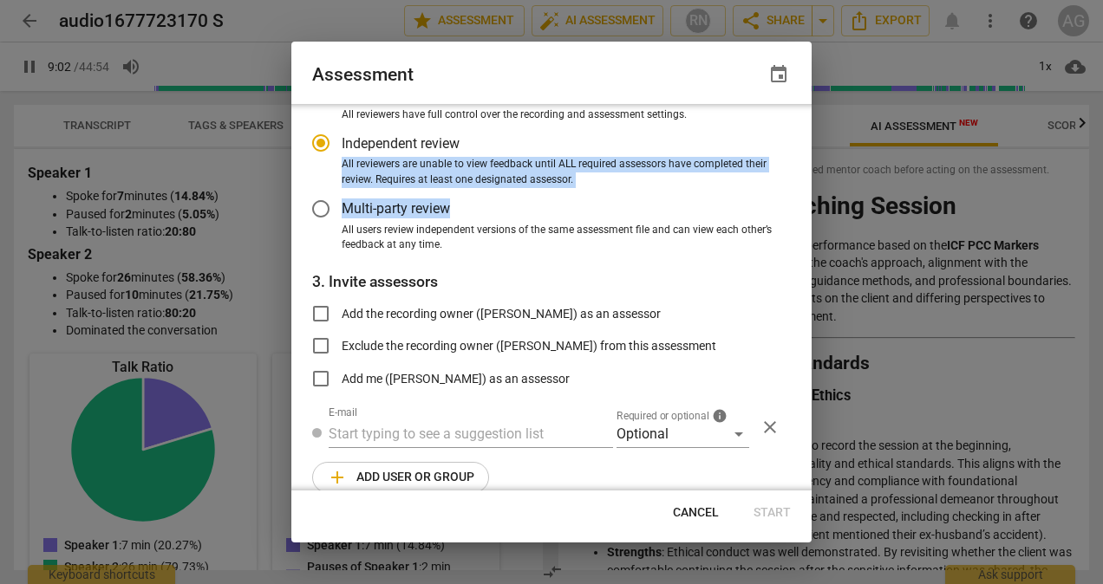
type input "543"
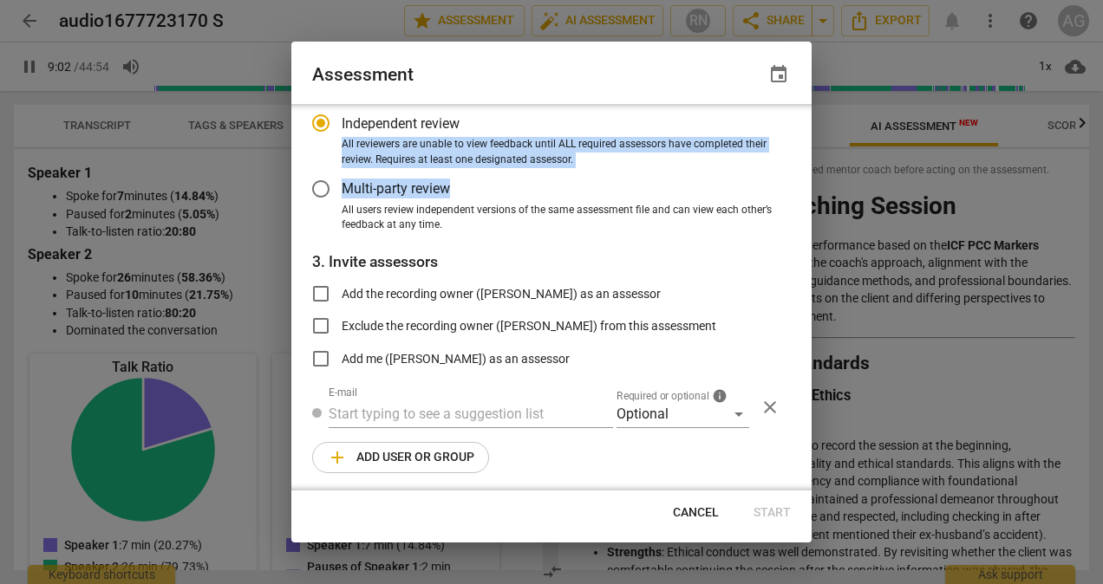
radio input "false"
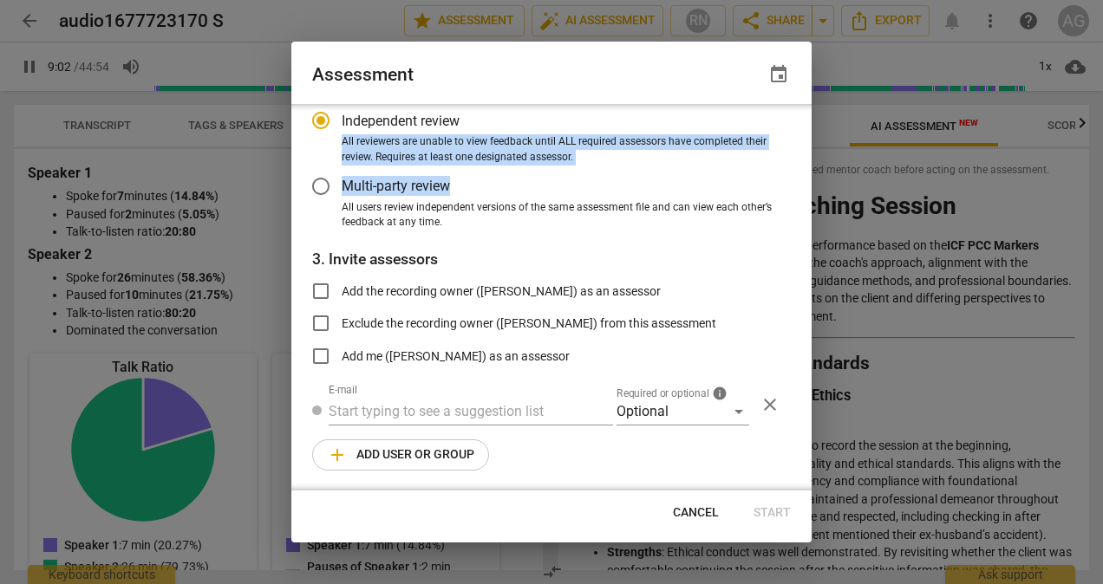
type input "543"
radio input "false"
type input "544"
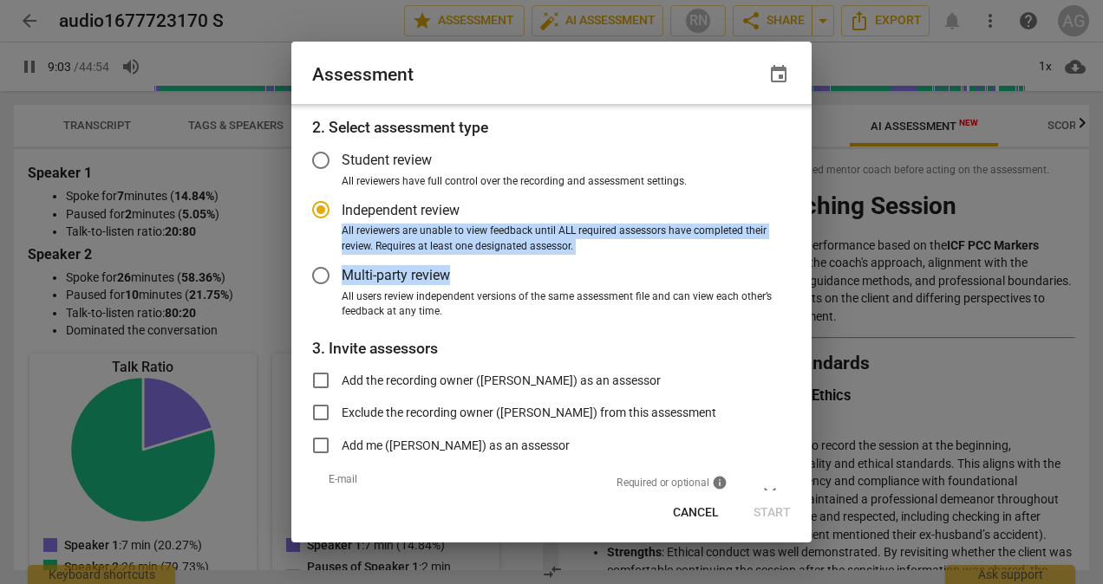
radio input "false"
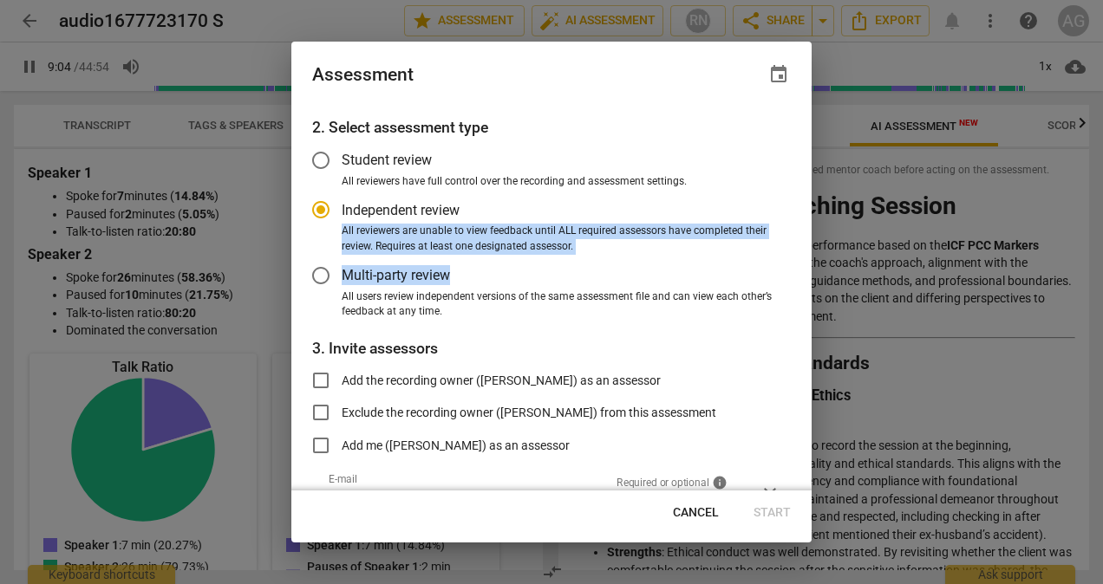
scroll to position [0, 0]
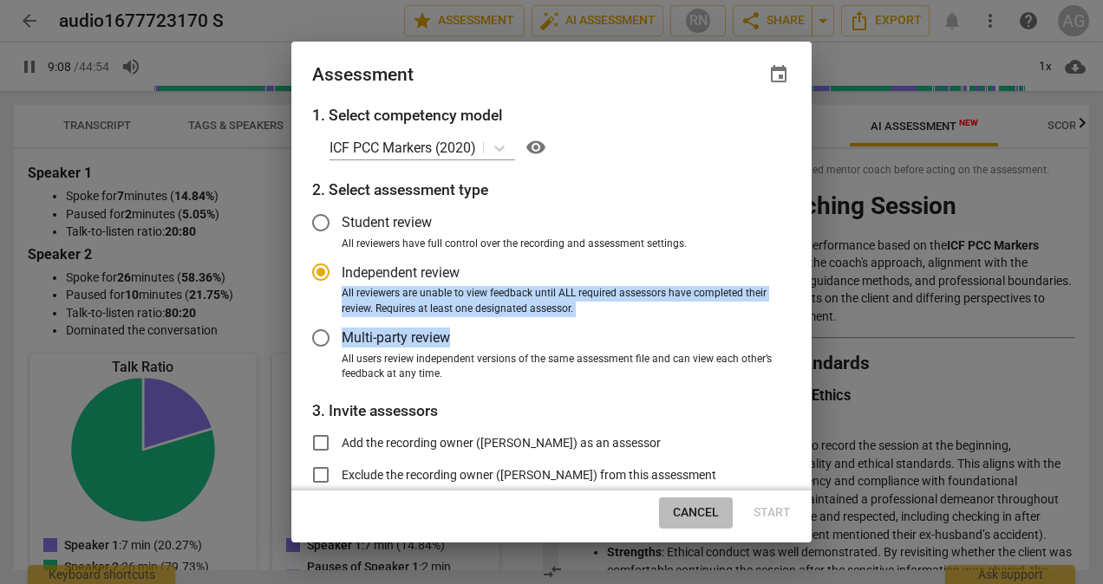
click at [701, 513] on span "Cancel" at bounding box center [696, 513] width 46 height 17
type input "548"
radio input "false"
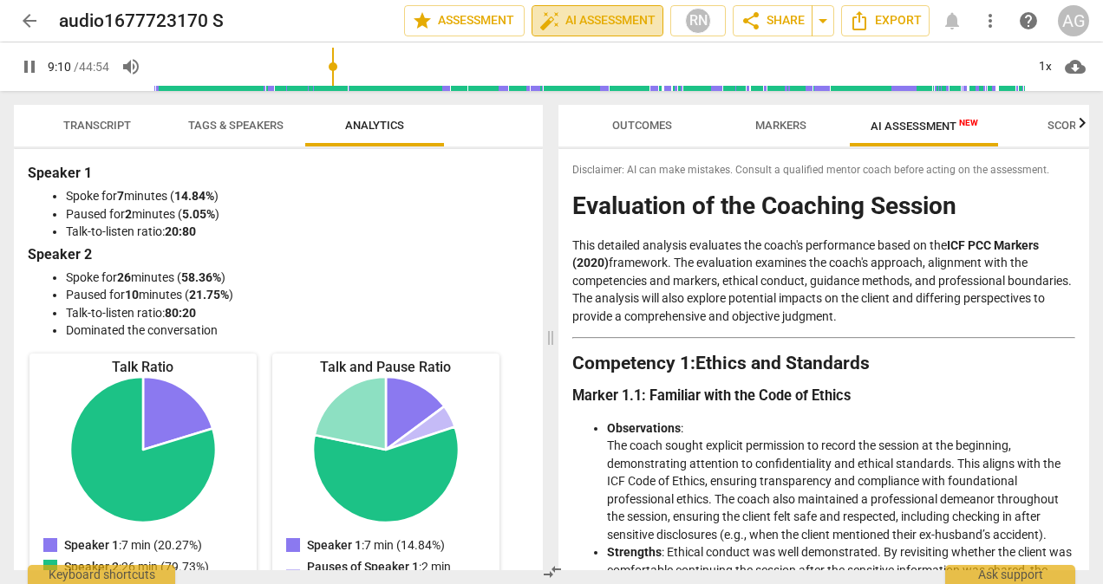
click at [626, 23] on span "auto_fix_high AI Assessment" at bounding box center [597, 20] width 116 height 21
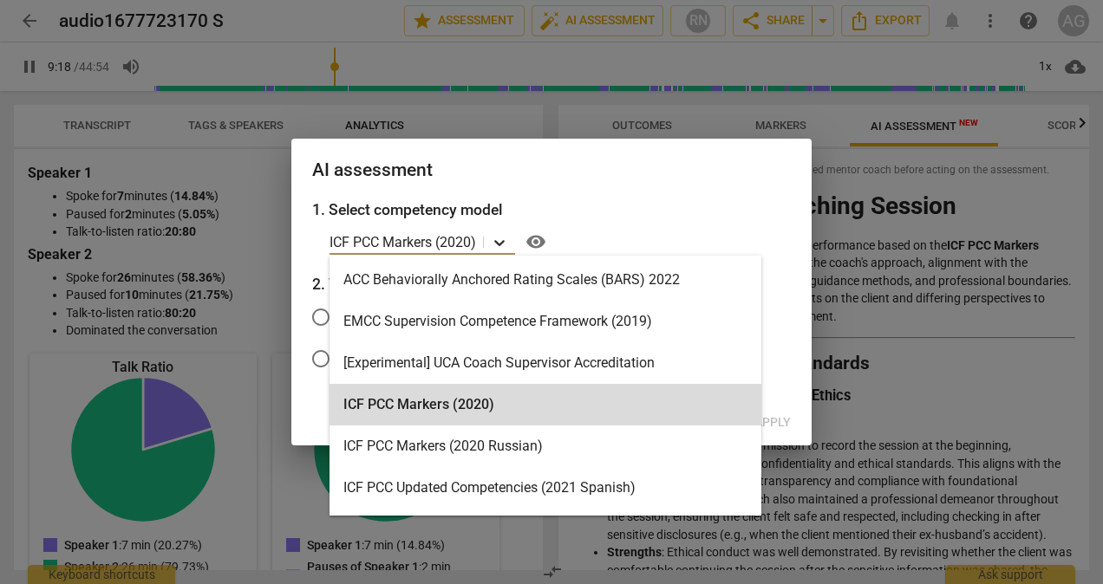
click at [500, 244] on icon at bounding box center [499, 243] width 10 height 6
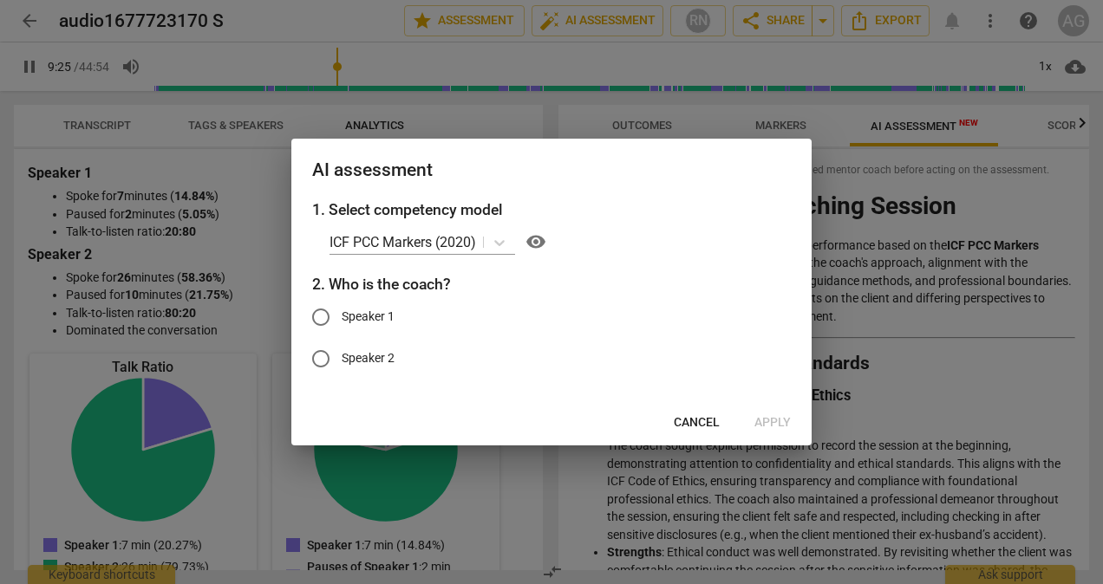
click at [581, 154] on div "AI assessment" at bounding box center [551, 169] width 520 height 60
click at [715, 432] on button "Cancel" at bounding box center [697, 423] width 74 height 31
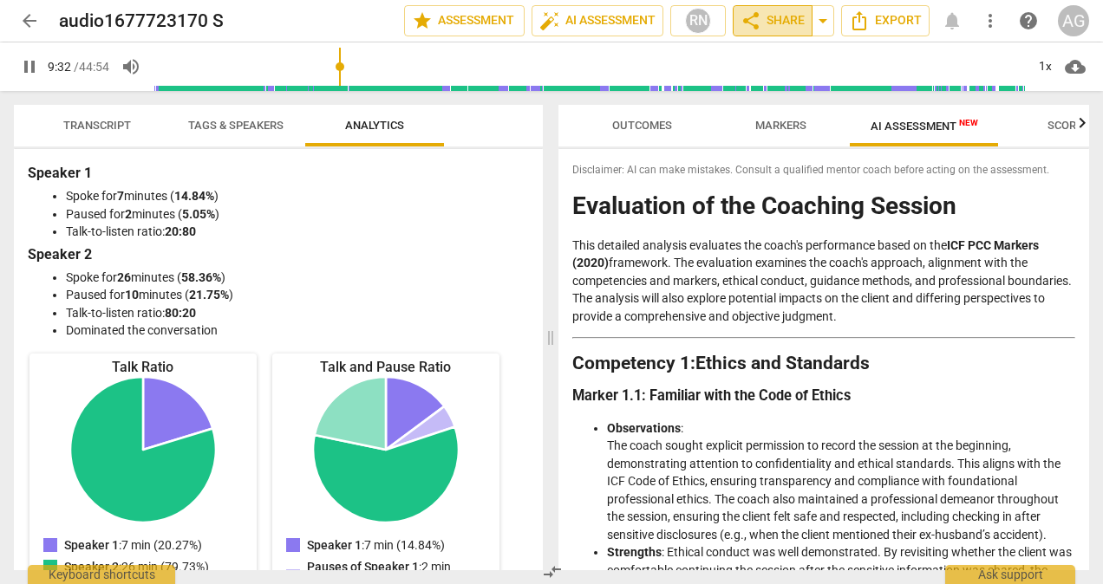
click at [775, 21] on span "share Share" at bounding box center [772, 20] width 64 height 21
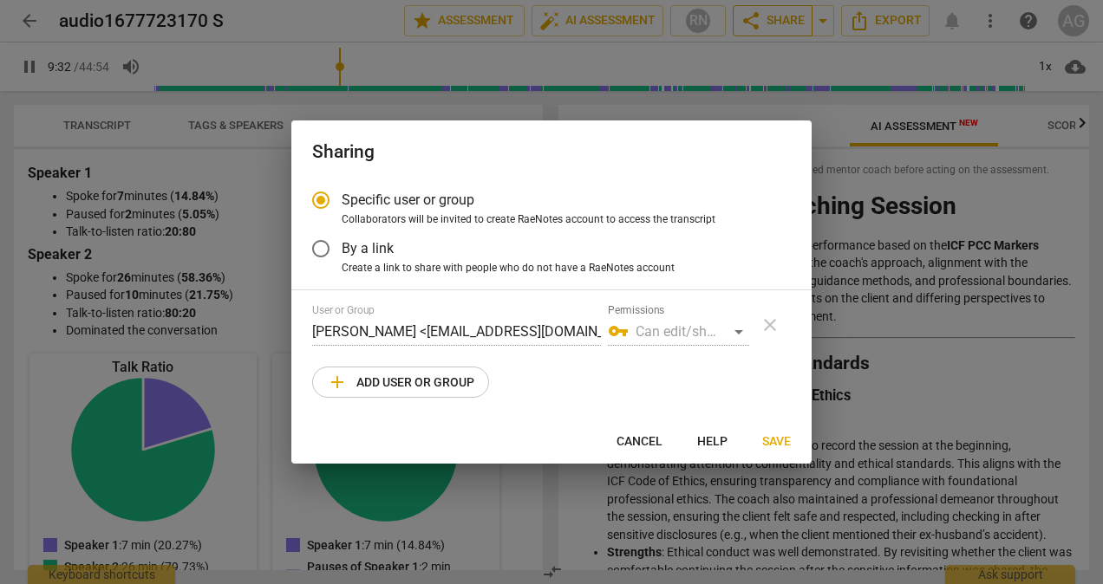
type input "573"
radio input "false"
click at [775, 21] on div at bounding box center [551, 292] width 1103 height 584
type input "576"
radio input "false"
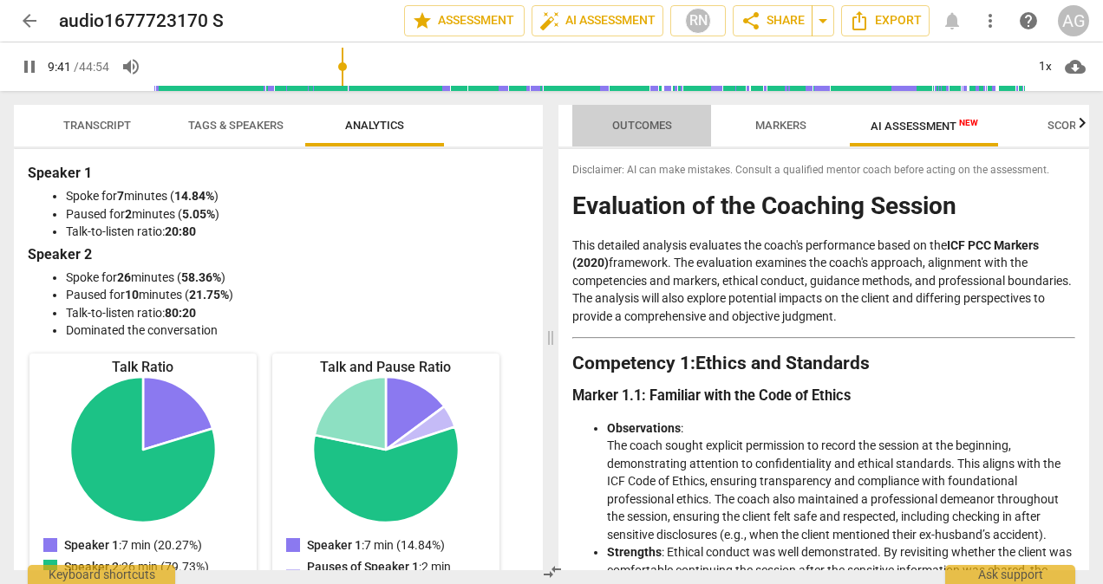
click at [651, 122] on span "Outcomes" at bounding box center [642, 125] width 60 height 13
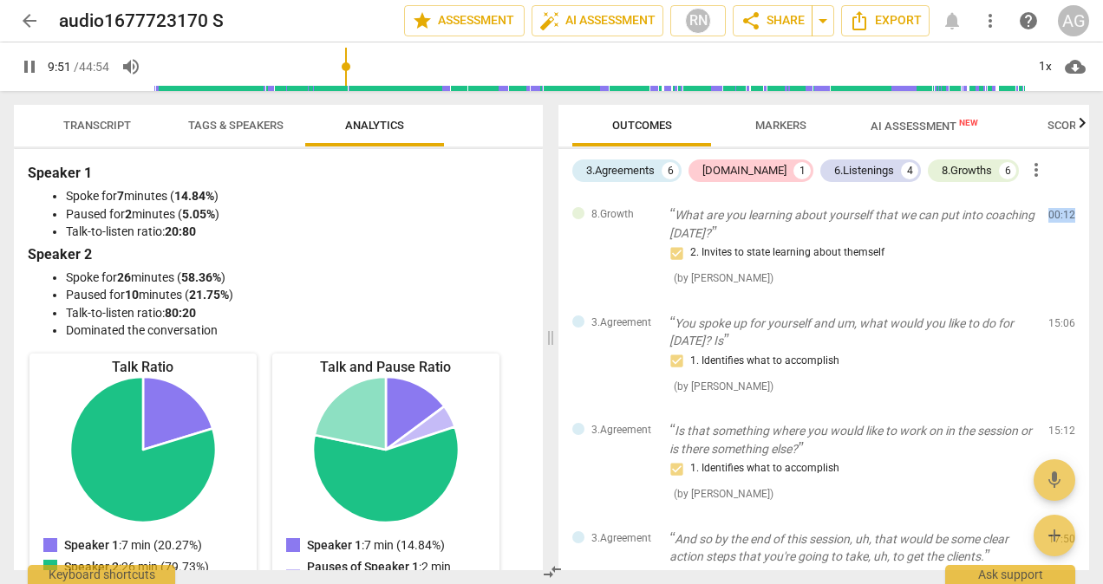
drag, startPoint x: 1081, startPoint y: 241, endPoint x: 1092, endPoint y: 296, distance: 55.8
click at [1092, 296] on div "Outcomes Markers AI Assessment New Scores 3.Agreements 6 [DOMAIN_NAME] 1 6.List…" at bounding box center [826, 337] width 551 height 493
click at [871, 32] on button "Export" at bounding box center [885, 20] width 88 height 31
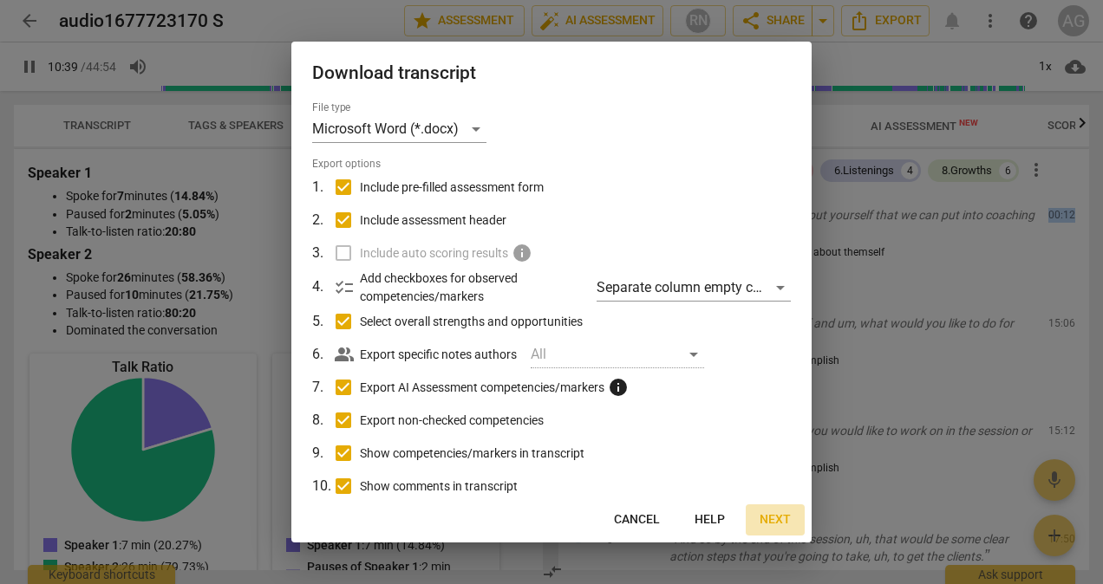
click at [775, 515] on span "Next" at bounding box center [775, 520] width 31 height 17
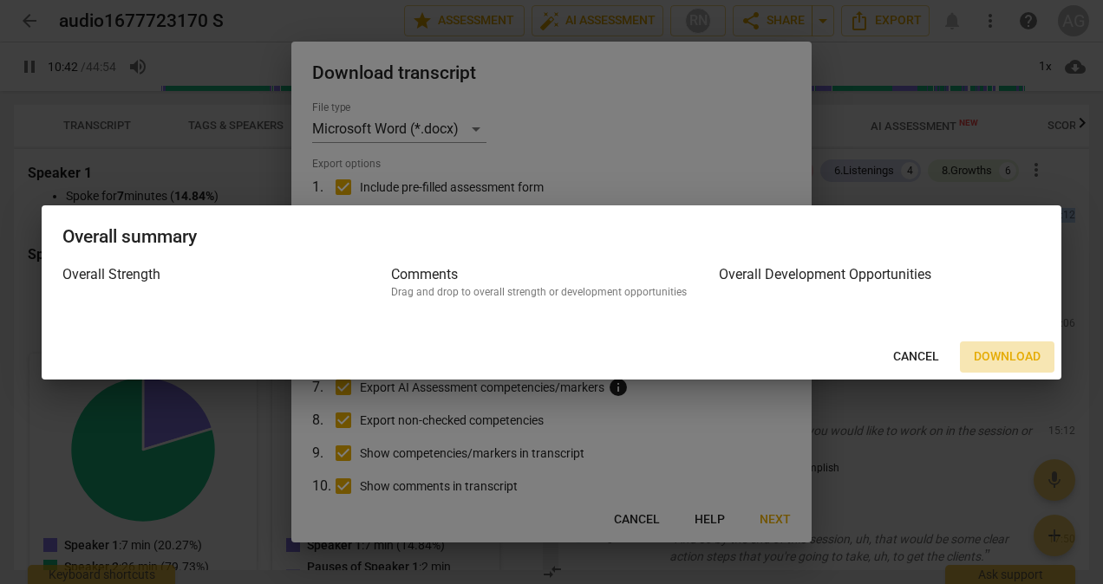
click at [1018, 355] on span "Download" at bounding box center [1007, 357] width 67 height 17
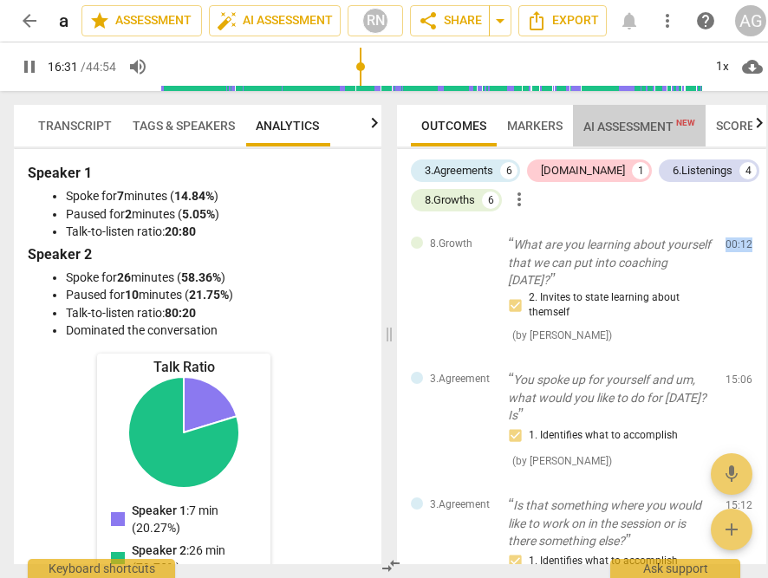
click at [642, 123] on span "AI Assessment New" at bounding box center [640, 127] width 112 height 14
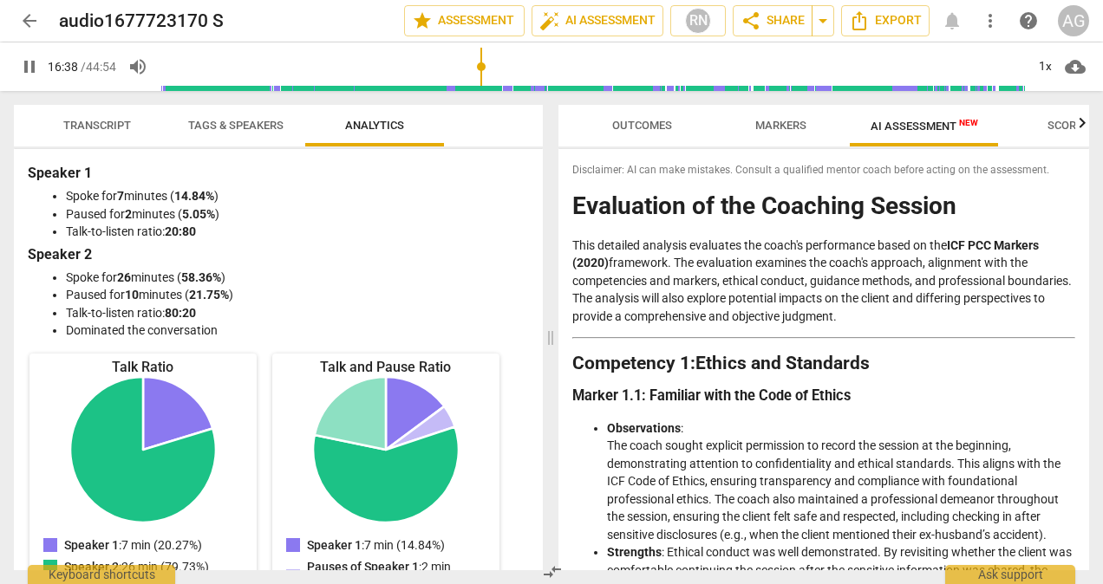
drag, startPoint x: 575, startPoint y: 203, endPoint x: 636, endPoint y: 322, distance: 133.4
drag, startPoint x: 636, startPoint y: 322, endPoint x: 597, endPoint y: 264, distance: 69.3
click at [597, 264] on strong "ICF PCC Markers (2020)" at bounding box center [805, 254] width 466 height 32
click at [994, 16] on span "more_vert" at bounding box center [990, 20] width 21 height 21
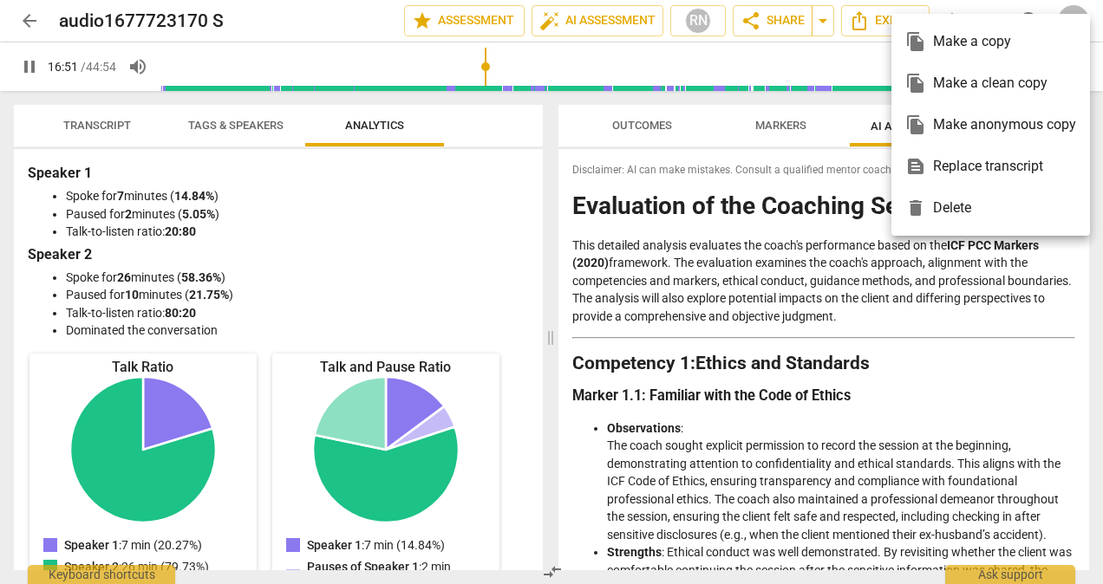
click at [829, 295] on div at bounding box center [551, 292] width 1103 height 584
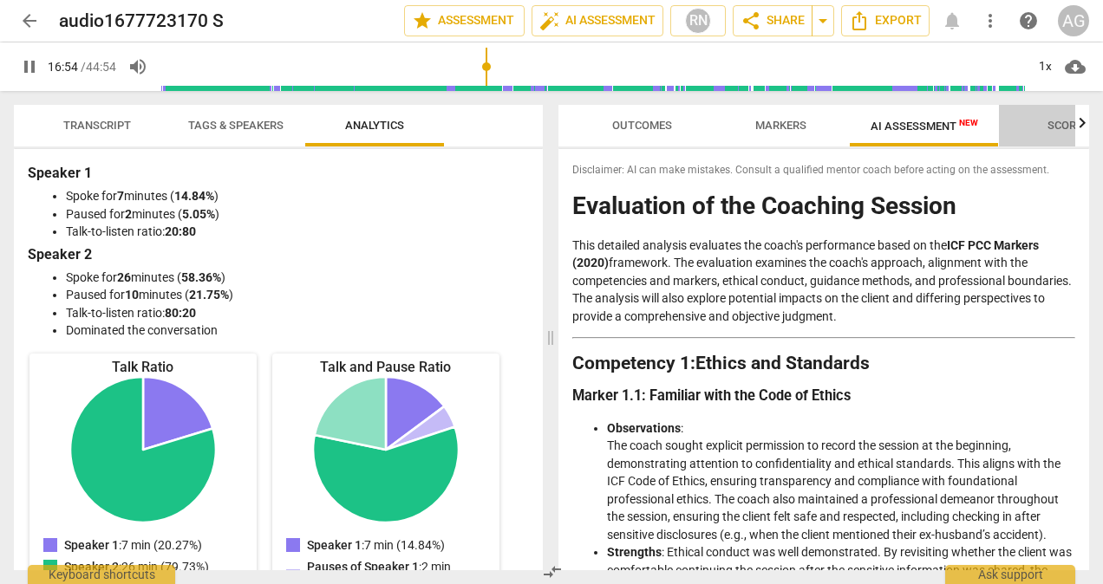
click at [1054, 127] on span "Scores" at bounding box center [1068, 125] width 42 height 13
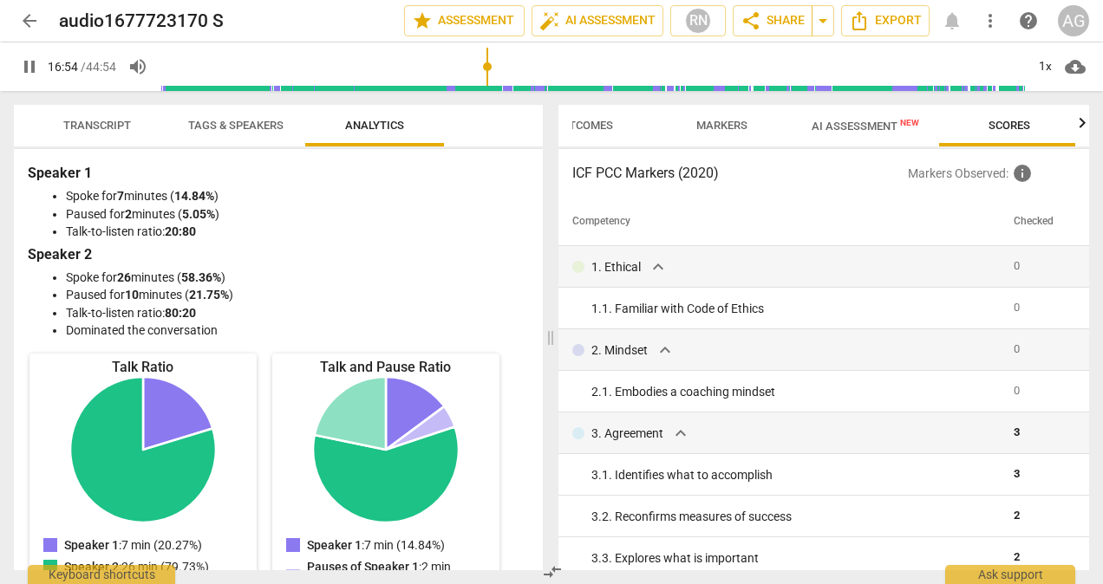
scroll to position [0, 62]
drag, startPoint x: 1084, startPoint y: 297, endPoint x: 739, endPoint y: 190, distance: 361.5
click at [739, 190] on div "ICF PCC Markers (2020) Markers Observed : info Competency Checked 1. Ethical ex…" at bounding box center [823, 359] width 531 height 421
drag, startPoint x: 1083, startPoint y: 255, endPoint x: 931, endPoint y: 342, distance: 174.8
click at [931, 342] on div "2. Mindset expand_more" at bounding box center [785, 350] width 427 height 21
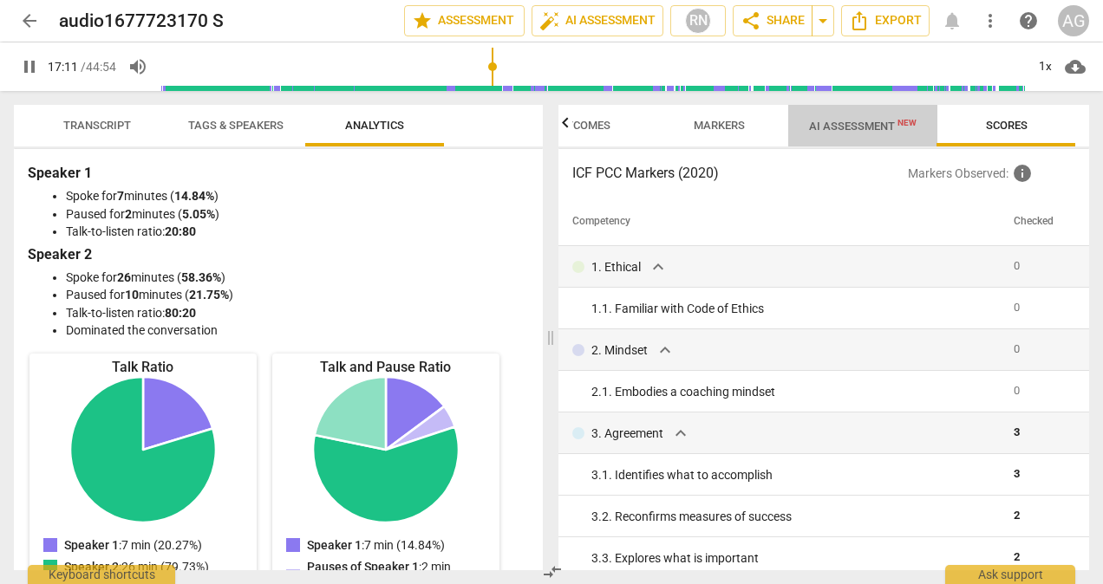
click at [870, 115] on span "AI Assessment New" at bounding box center [862, 126] width 149 height 26
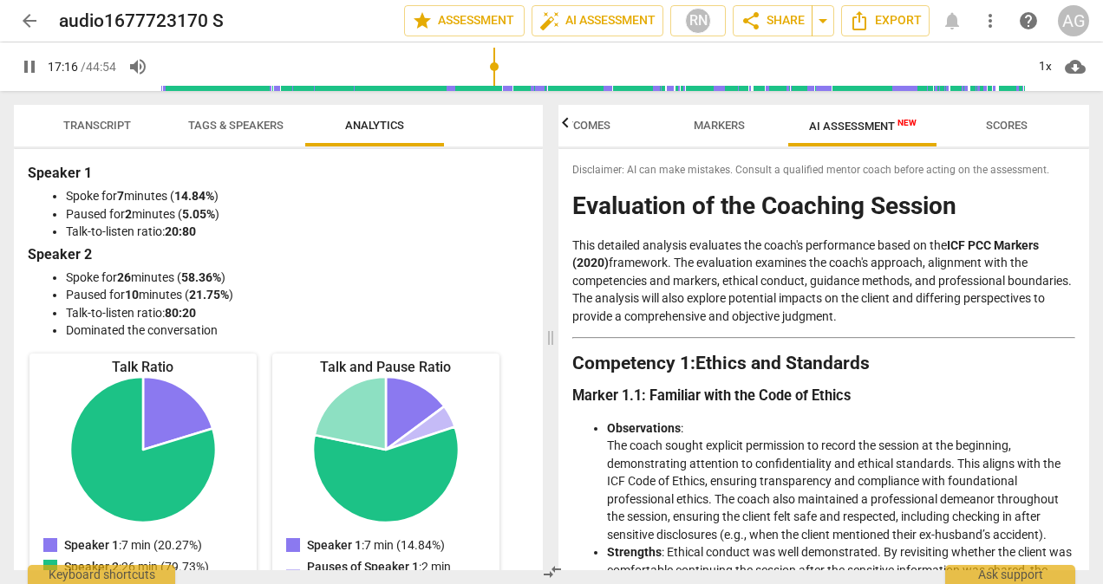
drag, startPoint x: 572, startPoint y: 165, endPoint x: 616, endPoint y: 281, distance: 124.3
drag, startPoint x: 616, startPoint y: 281, endPoint x: 577, endPoint y: 200, distance: 90.0
click at [577, 200] on h1 "Evaluation of the Coaching Session" at bounding box center [823, 206] width 503 height 27
drag, startPoint x: 576, startPoint y: 202, endPoint x: 650, endPoint y: 243, distance: 85.0
drag, startPoint x: 650, startPoint y: 243, endPoint x: 913, endPoint y: 215, distance: 264.2
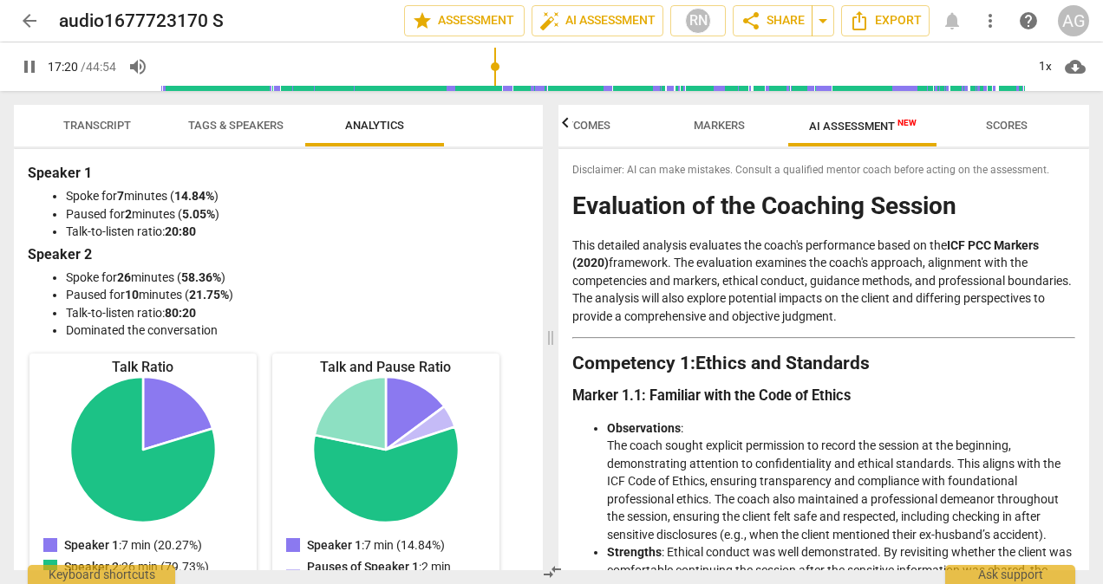
click at [913, 215] on h1 "Evaluation of the Coaching Session" at bounding box center [823, 206] width 503 height 27
drag, startPoint x: 1086, startPoint y: 178, endPoint x: 876, endPoint y: 184, distance: 210.8
click at [876, 184] on div "Disclaimer: AI can make mistakes. Consult a qualified mentor coach before actin…" at bounding box center [823, 359] width 531 height 421
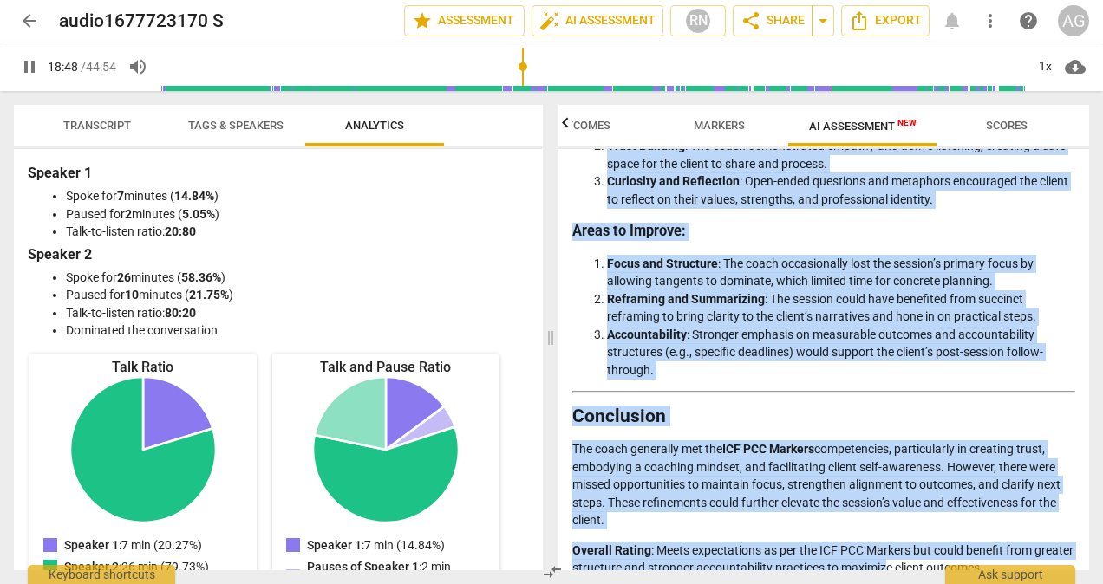
scroll to position [3287, 0]
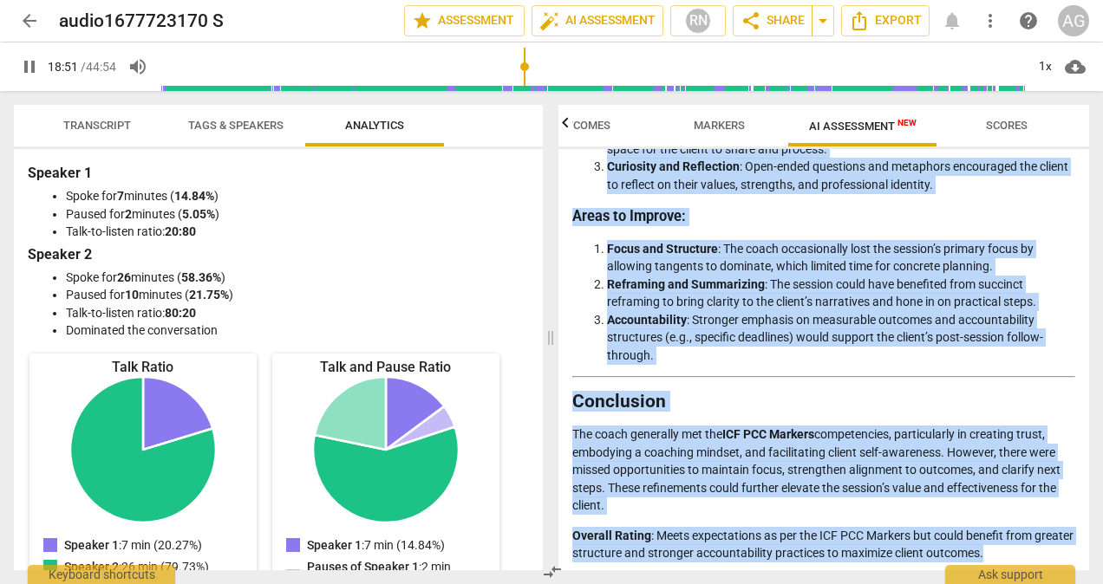
drag, startPoint x: 575, startPoint y: 205, endPoint x: 1066, endPoint y: 543, distance: 596.7
copy div "Loremipsum do sit Ametcons Adipisc Elit seddoeiu temporin utlaboree dol magna'a…"
click at [36, 66] on span "pause" at bounding box center [29, 66] width 21 height 21
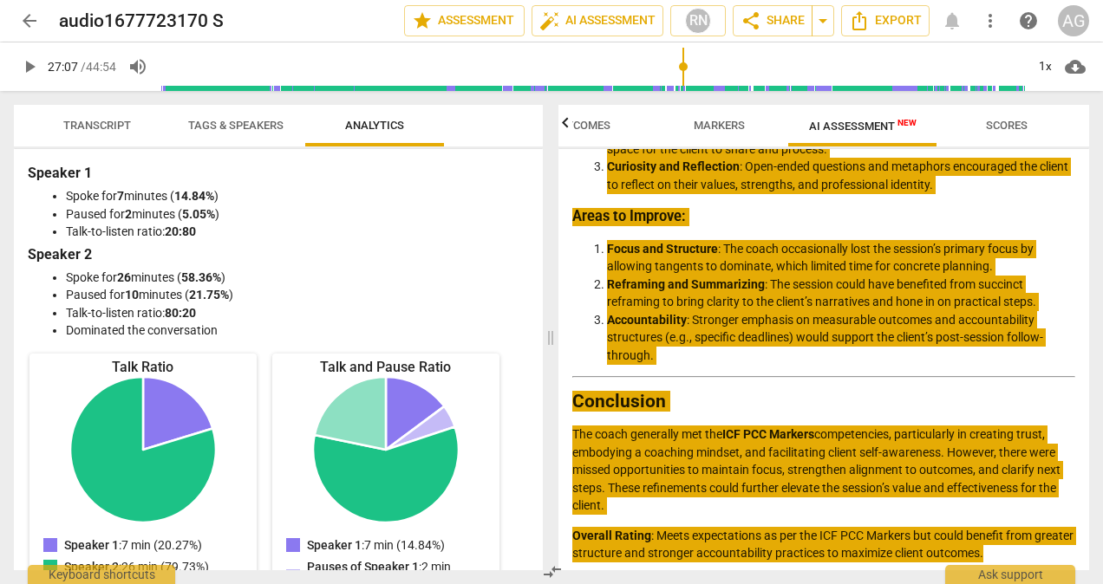
type input "1628"
